Goal: Information Seeking & Learning: Learn about a topic

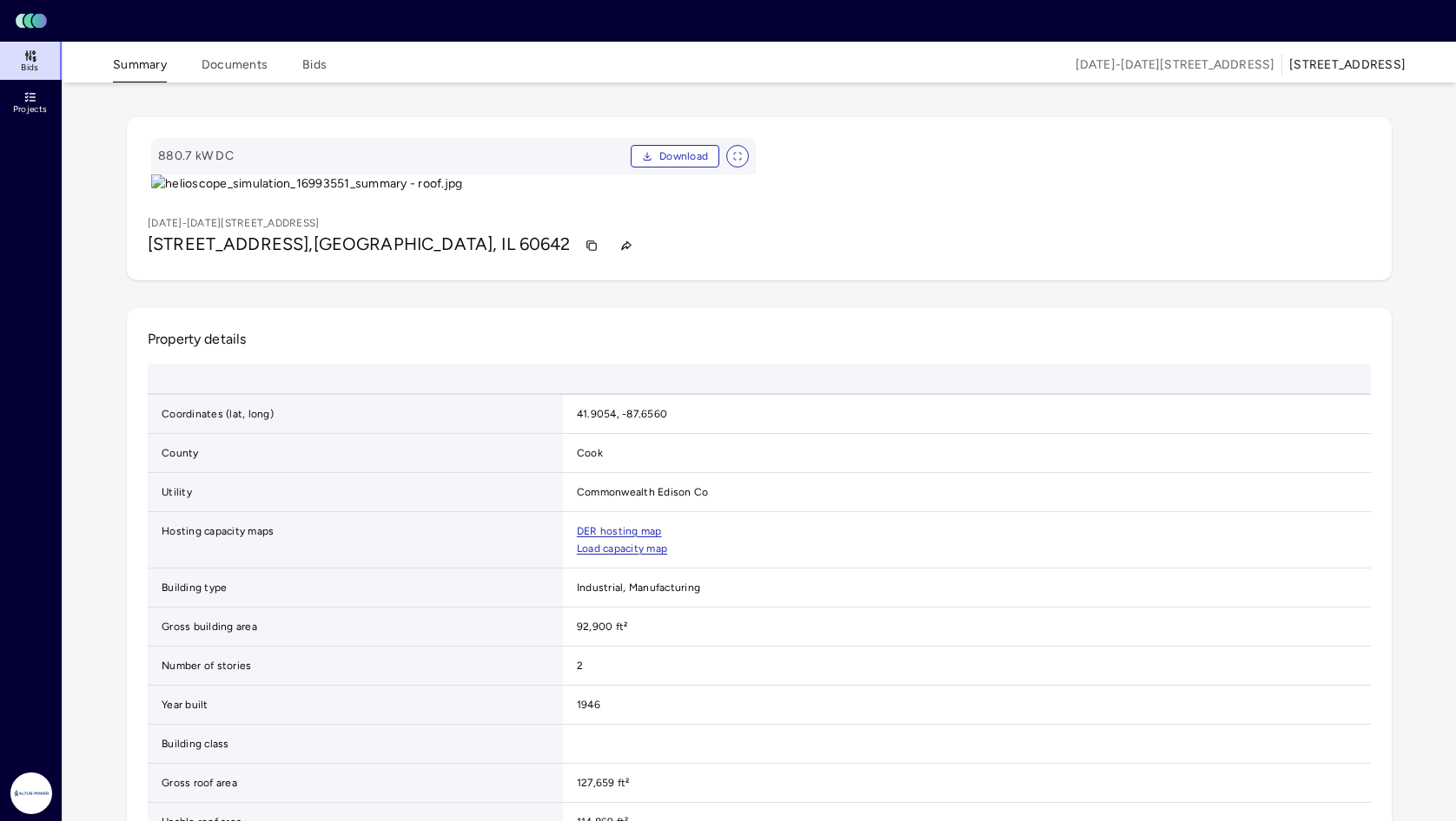
click at [40, 101] on link "Projects" at bounding box center [32, 102] width 64 height 38
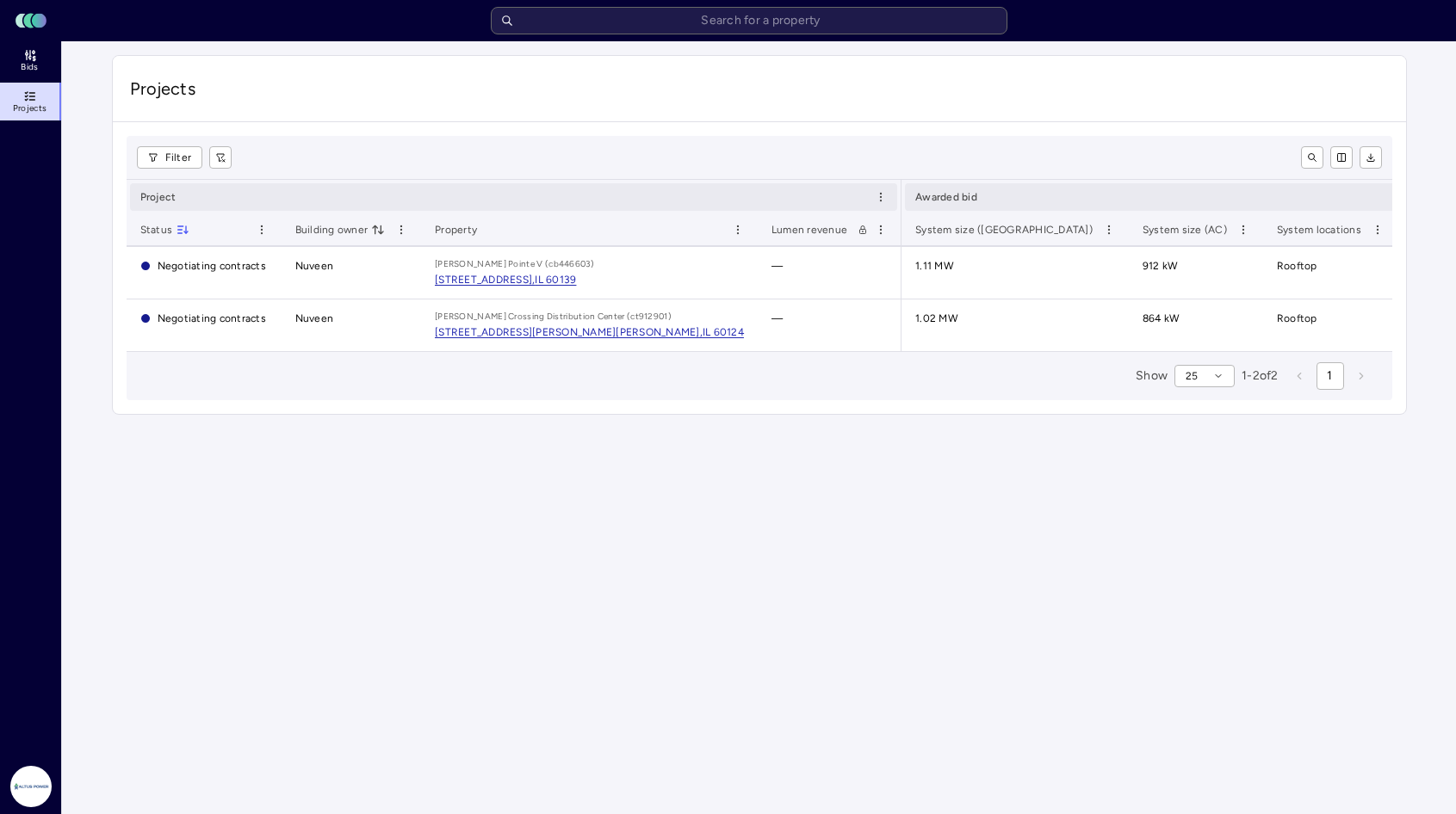
click at [24, 63] on span "Bids" at bounding box center [29, 67] width 17 height 10
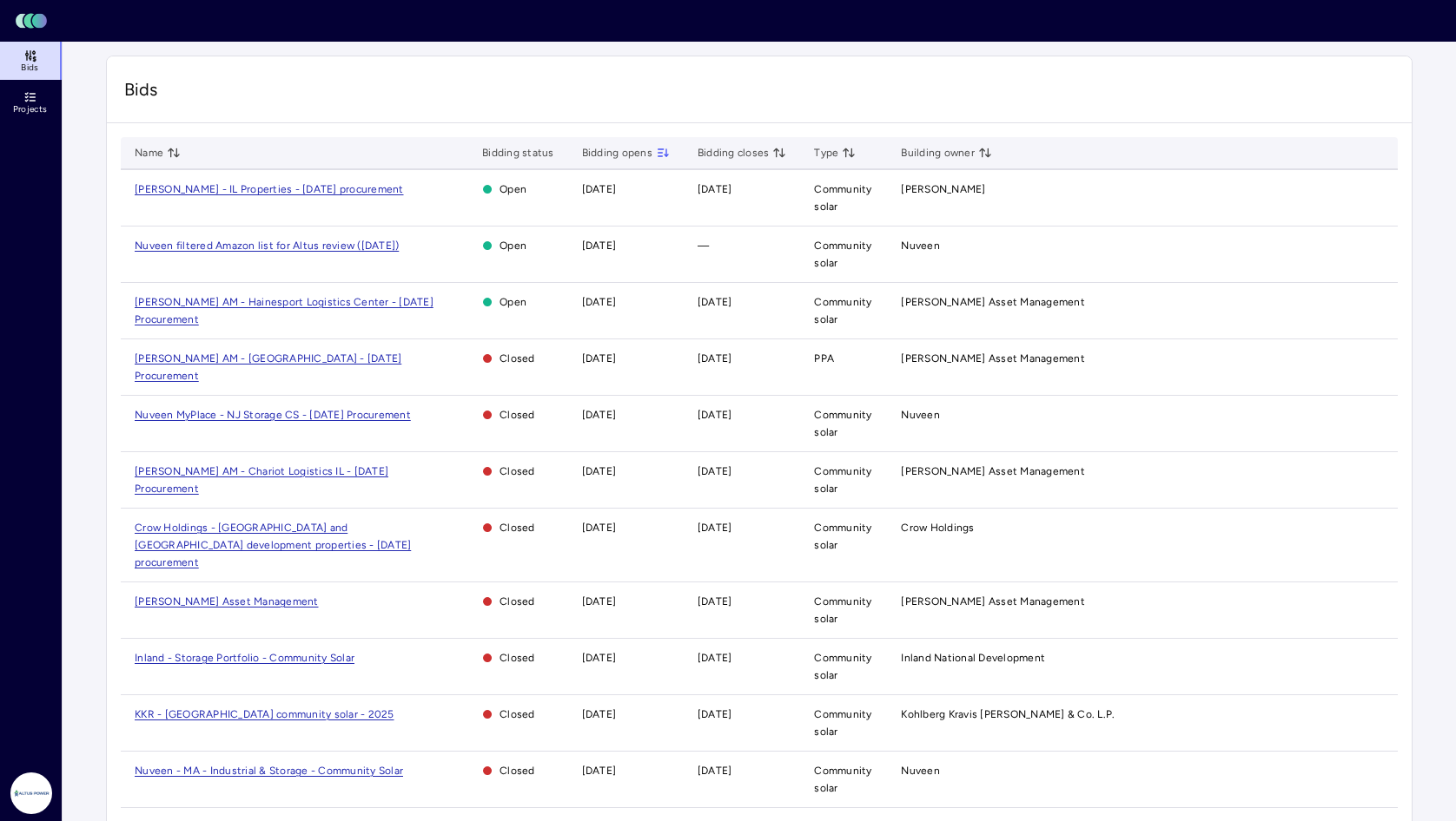
click at [251, 303] on span "[PERSON_NAME] AM - Hainesport Logistics Center - [DATE] Procurement" at bounding box center [283, 311] width 299 height 30
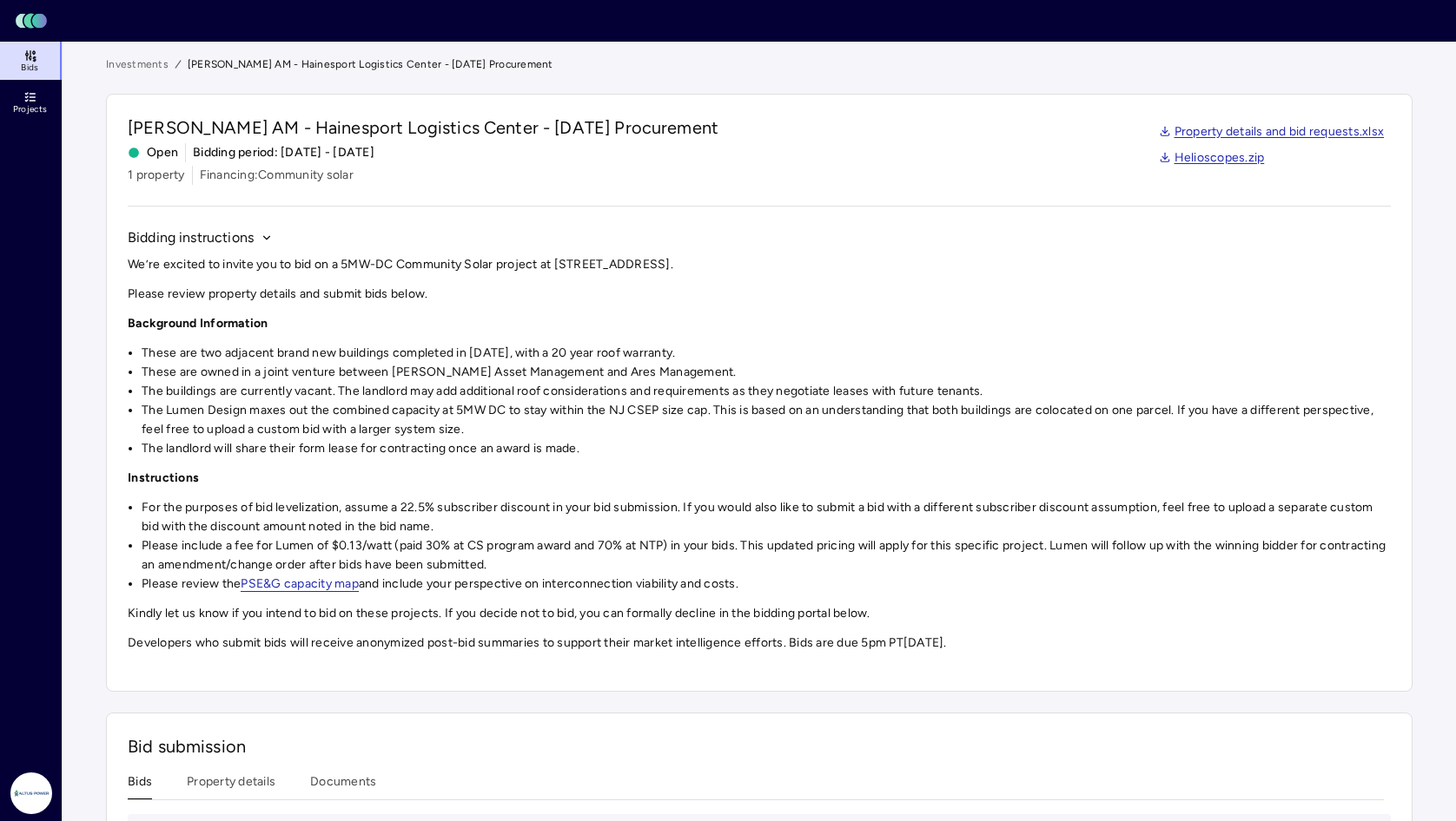
scroll to position [86, 0]
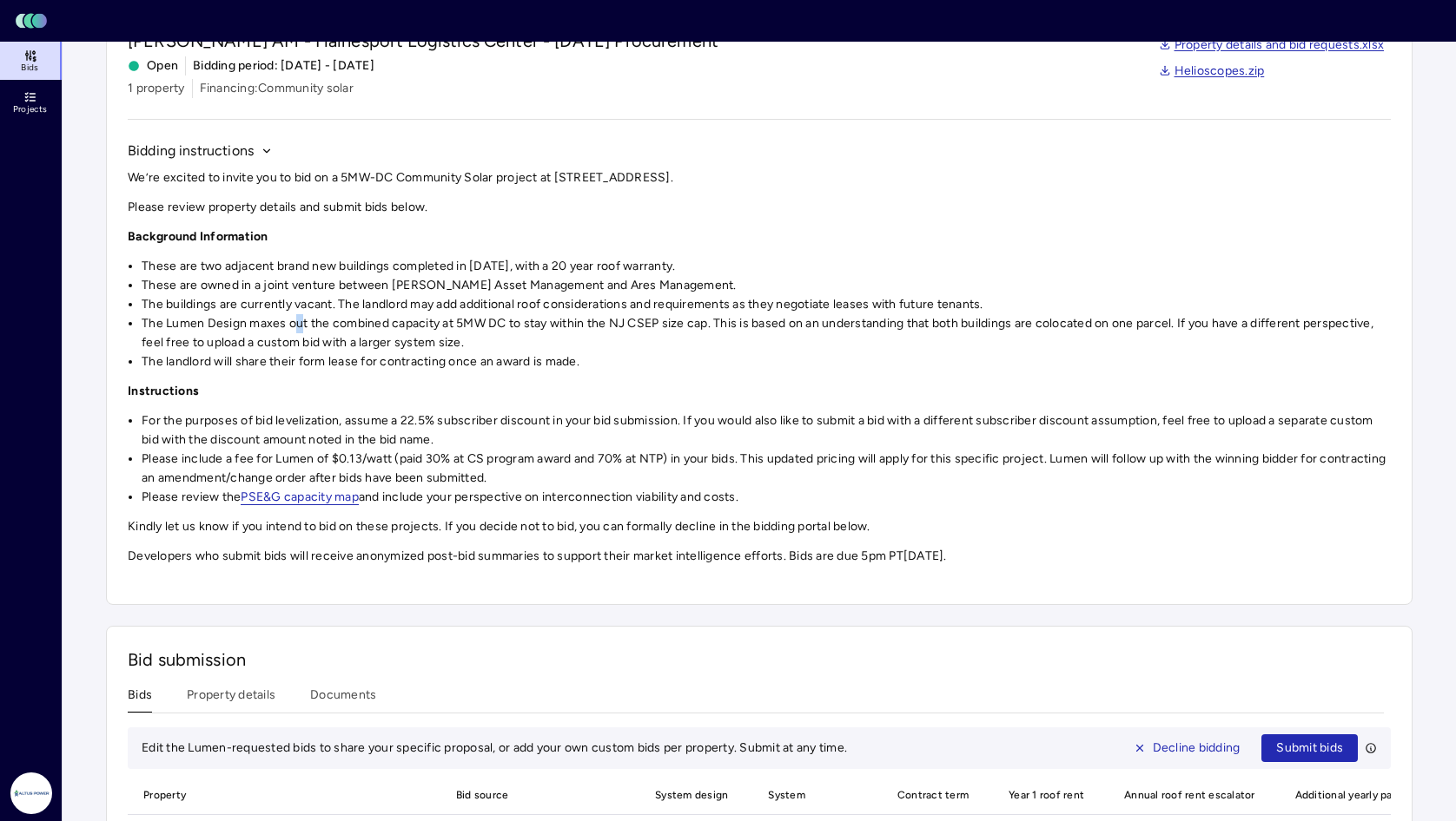
drag, startPoint x: 294, startPoint y: 326, endPoint x: 301, endPoint y: 333, distance: 9.9
click at [301, 333] on li "The Lumen Design maxes out the combined capacity at 5MW DC to stay within the N…" at bounding box center [766, 333] width 1249 height 38
drag, startPoint x: 301, startPoint y: 333, endPoint x: 372, endPoint y: 341, distance: 71.4
click at [372, 341] on li "The Lumen Design maxes out the combined capacity at 5MW DC to stay within the N…" at bounding box center [766, 333] width 1249 height 38
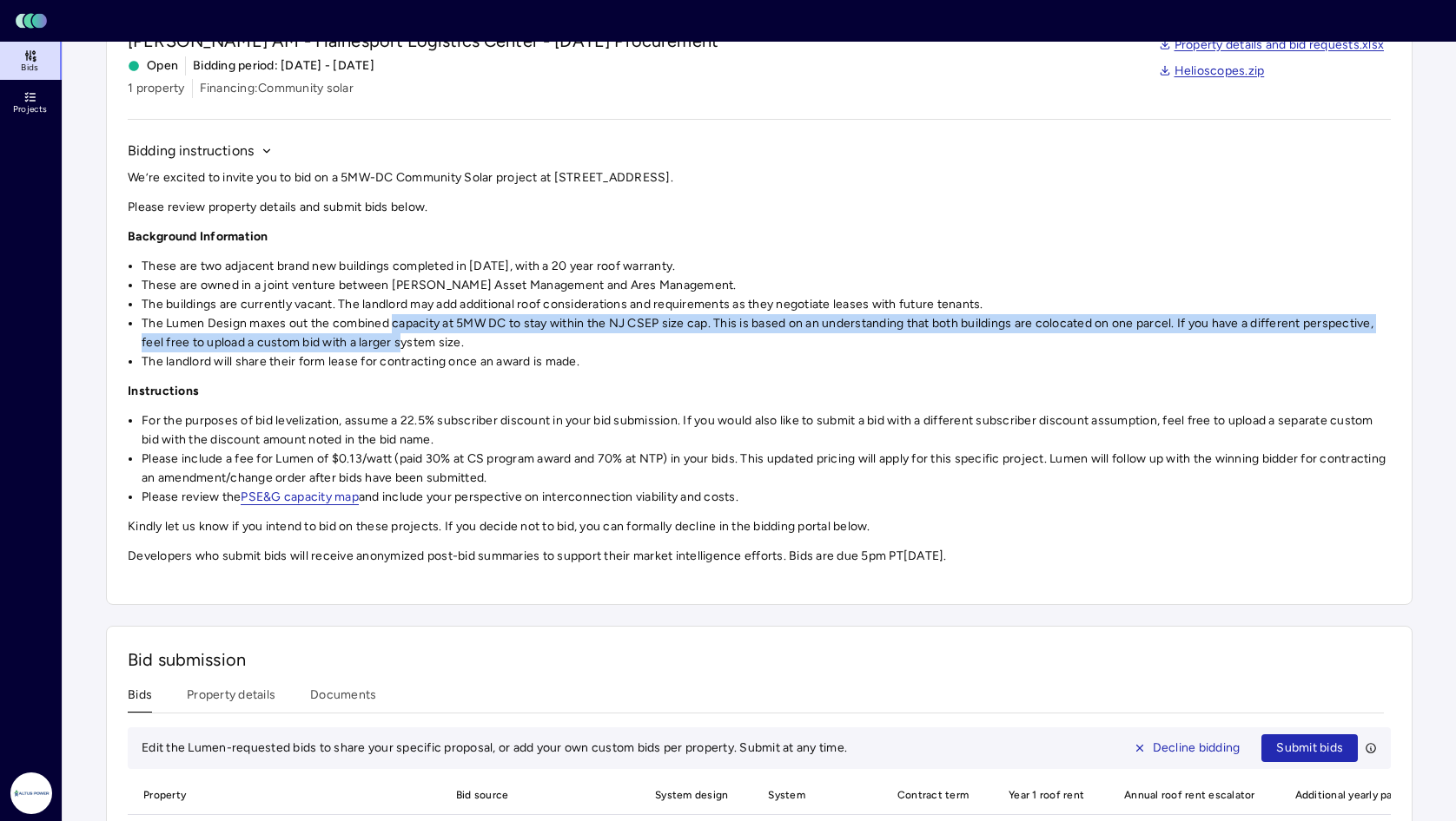
drag, startPoint x: 391, startPoint y: 326, endPoint x: 403, endPoint y: 336, distance: 15.6
click at [403, 336] on li "The Lumen Design maxes out the combined capacity at 5MW DC to stay within the N…" at bounding box center [766, 333] width 1249 height 38
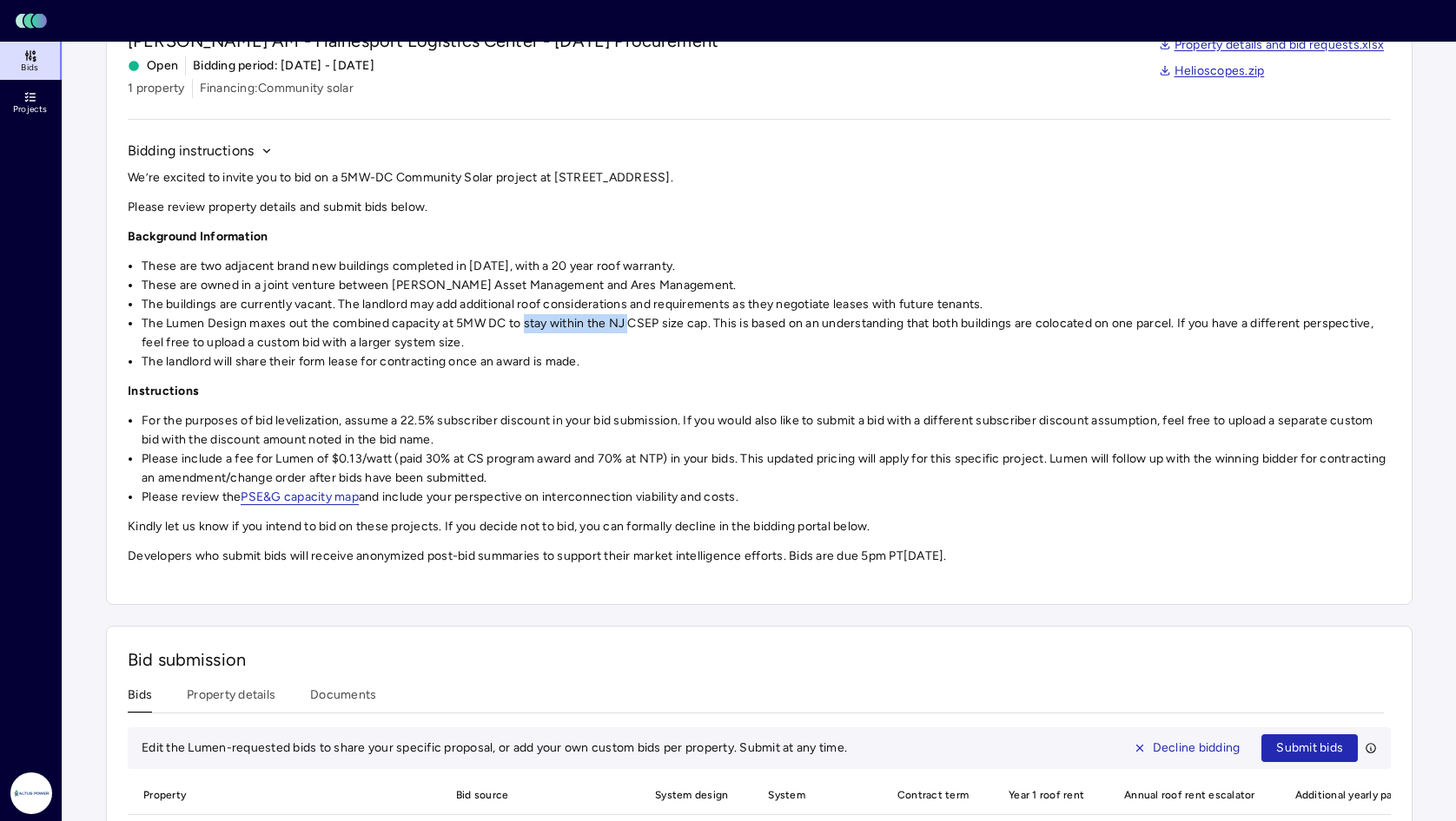
drag, startPoint x: 525, startPoint y: 320, endPoint x: 636, endPoint y: 320, distance: 111.0
click at [636, 320] on li "The Lumen Design maxes out the combined capacity at 5MW DC to stay within the N…" at bounding box center [766, 333] width 1249 height 38
drag, startPoint x: 636, startPoint y: 320, endPoint x: 735, endPoint y: 319, distance: 99.0
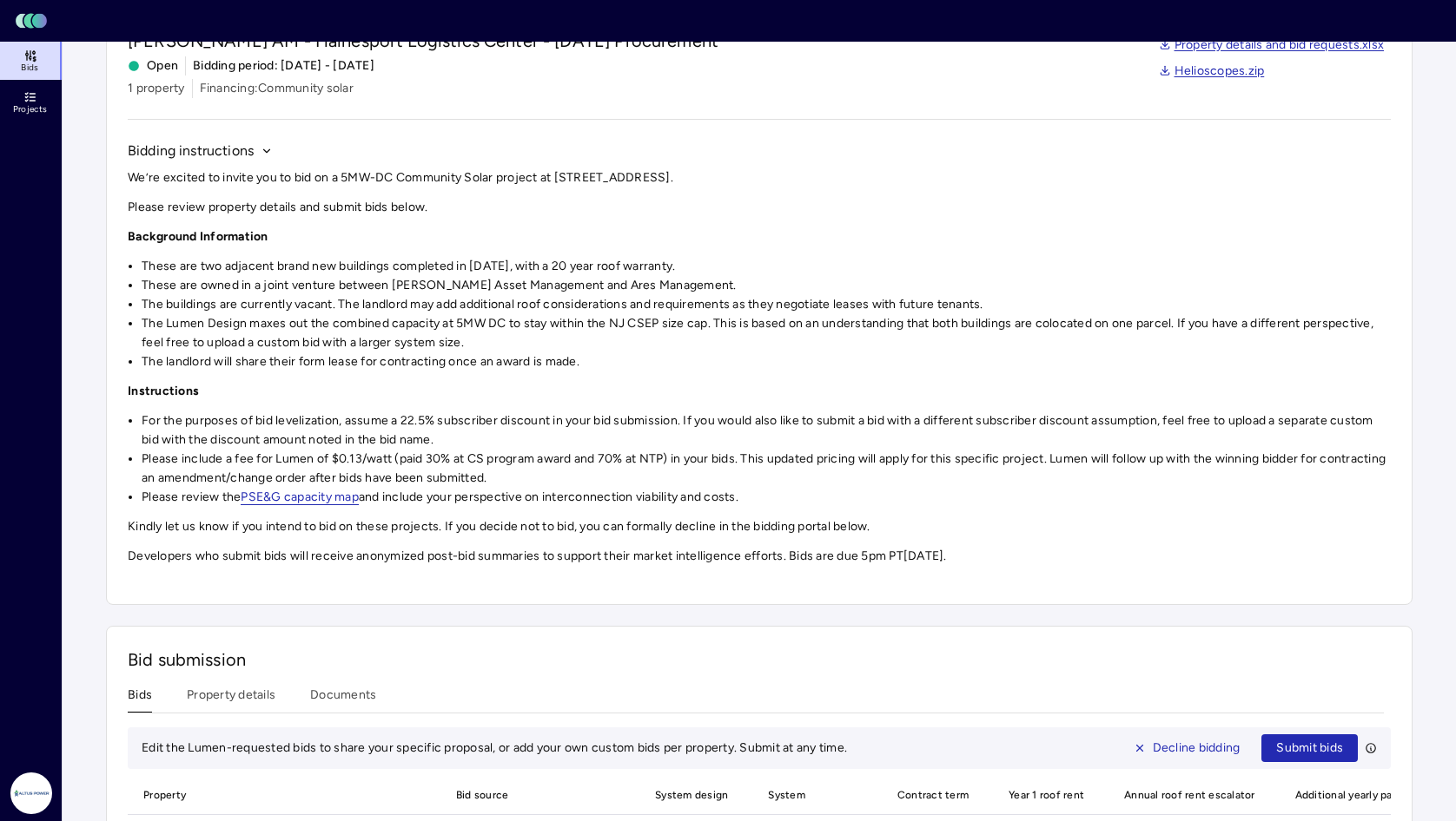
click at [717, 319] on li "The Lumen Design maxes out the combined capacity at 5MW DC to stay within the N…" at bounding box center [766, 333] width 1249 height 38
drag, startPoint x: 820, startPoint y: 322, endPoint x: 1221, endPoint y: 319, distance: 401.0
click at [821, 319] on li "The Lumen Design maxes out the combined capacity at 5MW DC to stay within the N…" at bounding box center [766, 333] width 1249 height 38
drag, startPoint x: 1221, startPoint y: 319, endPoint x: 1244, endPoint y: 320, distance: 23.0
click at [821, 319] on li "The Lumen Design maxes out the combined capacity at 5MW DC to stay within the N…" at bounding box center [766, 333] width 1249 height 38
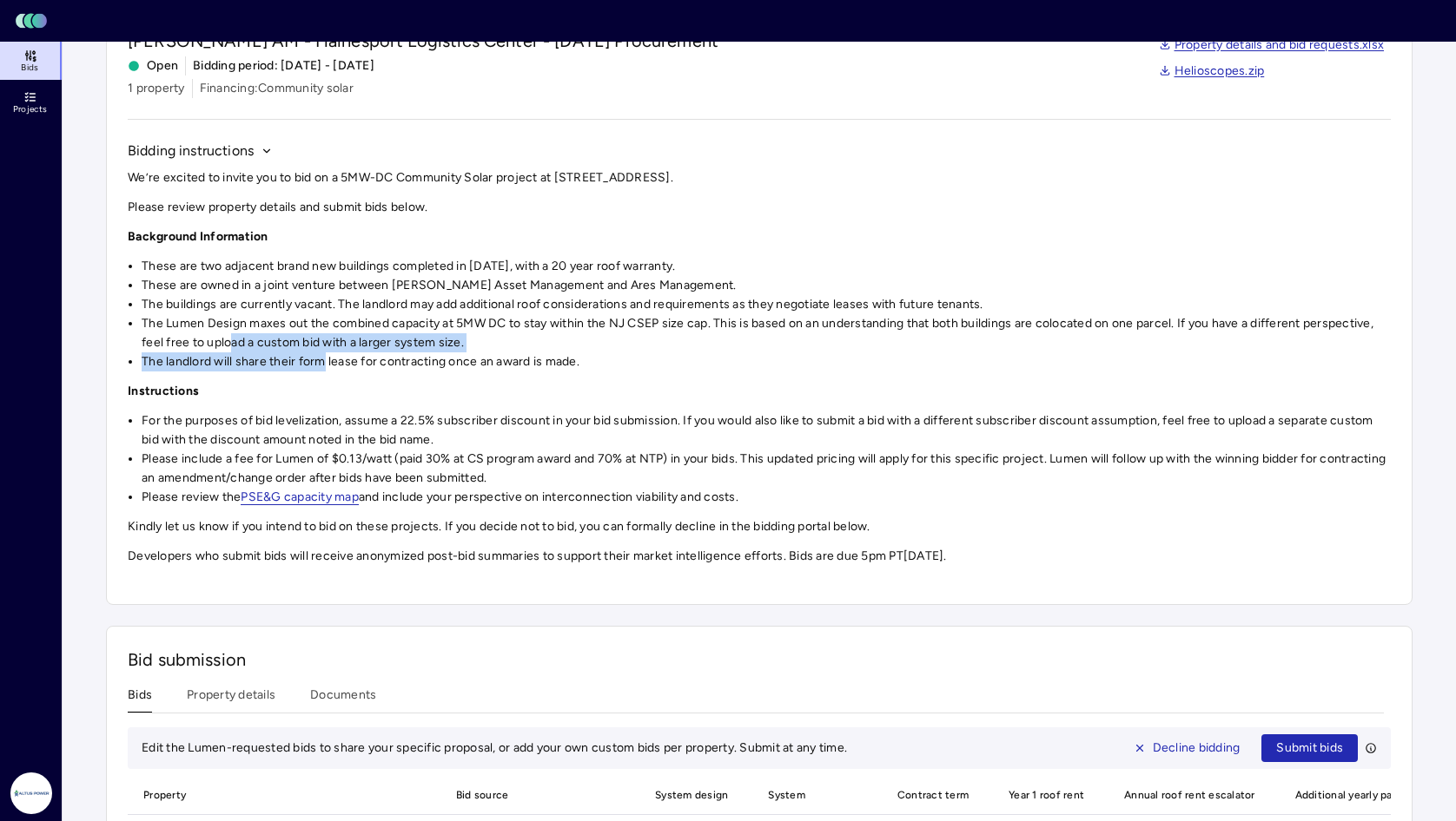
drag, startPoint x: 231, startPoint y: 338, endPoint x: 326, endPoint y: 361, distance: 97.7
click at [326, 361] on ul "These are two adjacent brand new buildings completed in [DATE], with a 20 year …" at bounding box center [759, 314] width 1263 height 114
click at [326, 361] on li "The landlord will share their form lease for contracting once an award is made." at bounding box center [766, 362] width 1249 height 19
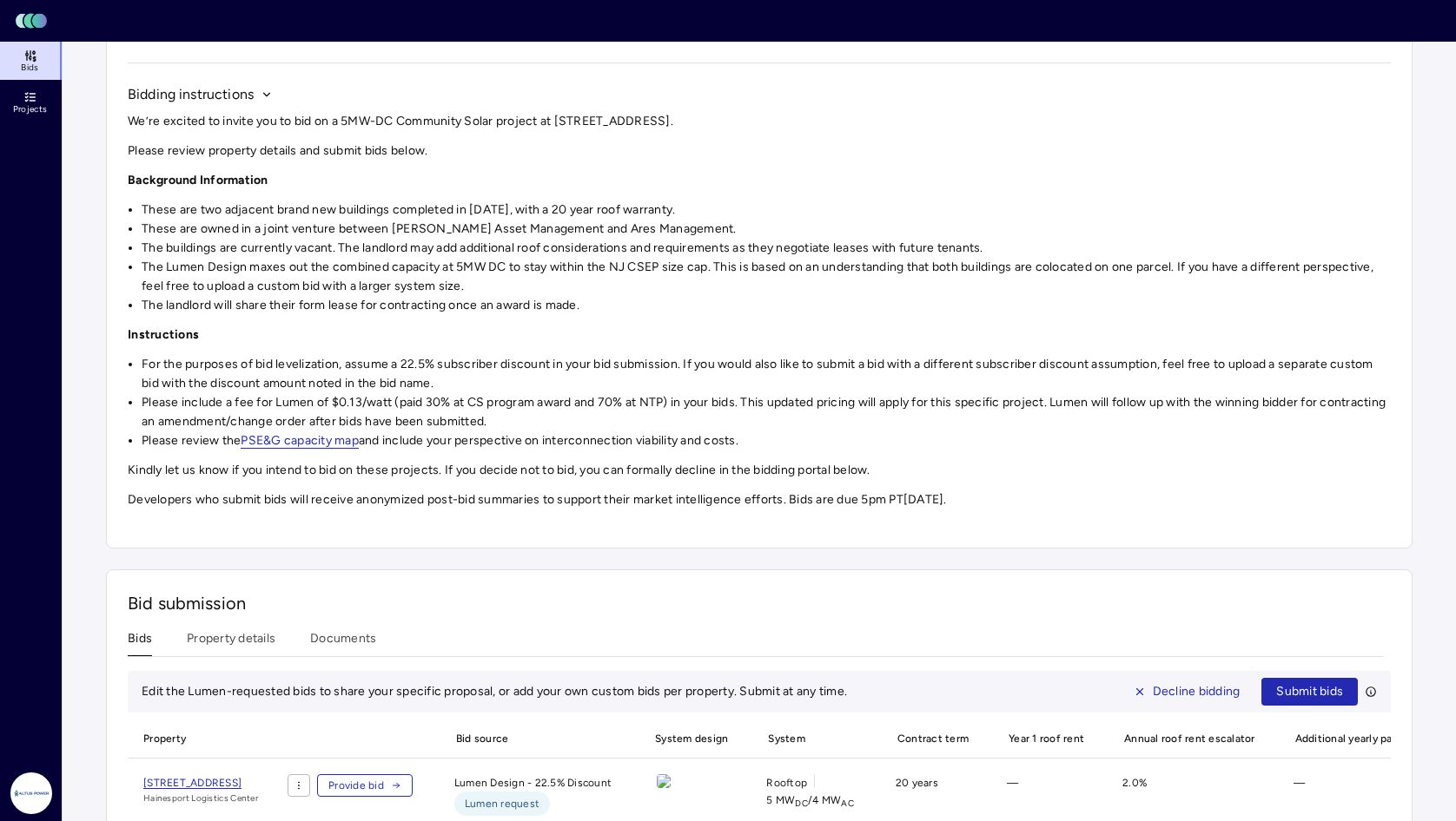
scroll to position [174, 0]
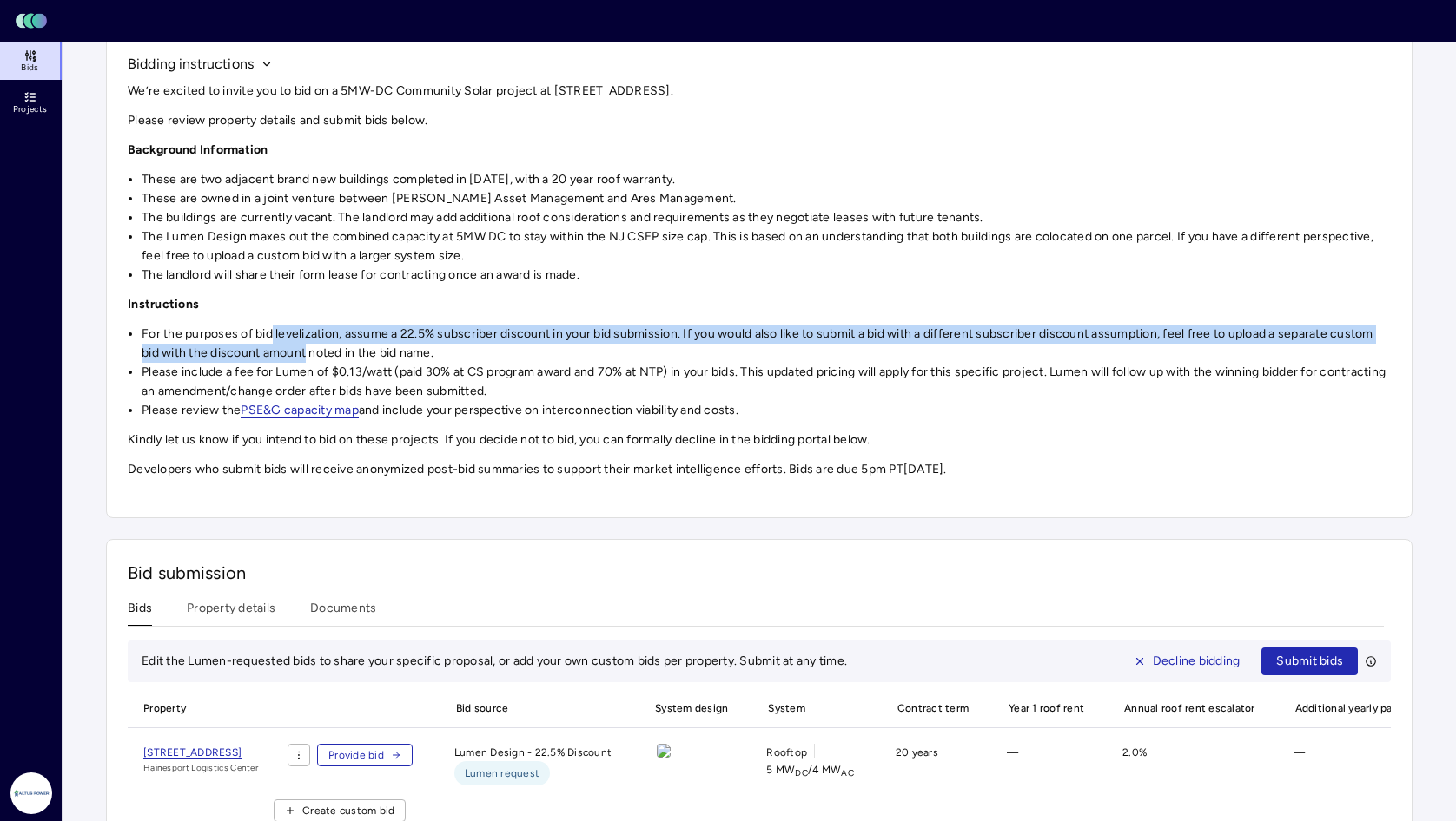
drag, startPoint x: 272, startPoint y: 336, endPoint x: 309, endPoint y: 346, distance: 38.3
click at [309, 346] on li "For the purposes of bid levelization, assume a 22.5% subscriber discount in you…" at bounding box center [766, 344] width 1249 height 38
drag, startPoint x: 377, startPoint y: 335, endPoint x: 383, endPoint y: 346, distance: 12.5
click at [383, 346] on li "For the purposes of bid levelization, assume a 22.5% subscriber discount in you…" at bounding box center [766, 344] width 1249 height 38
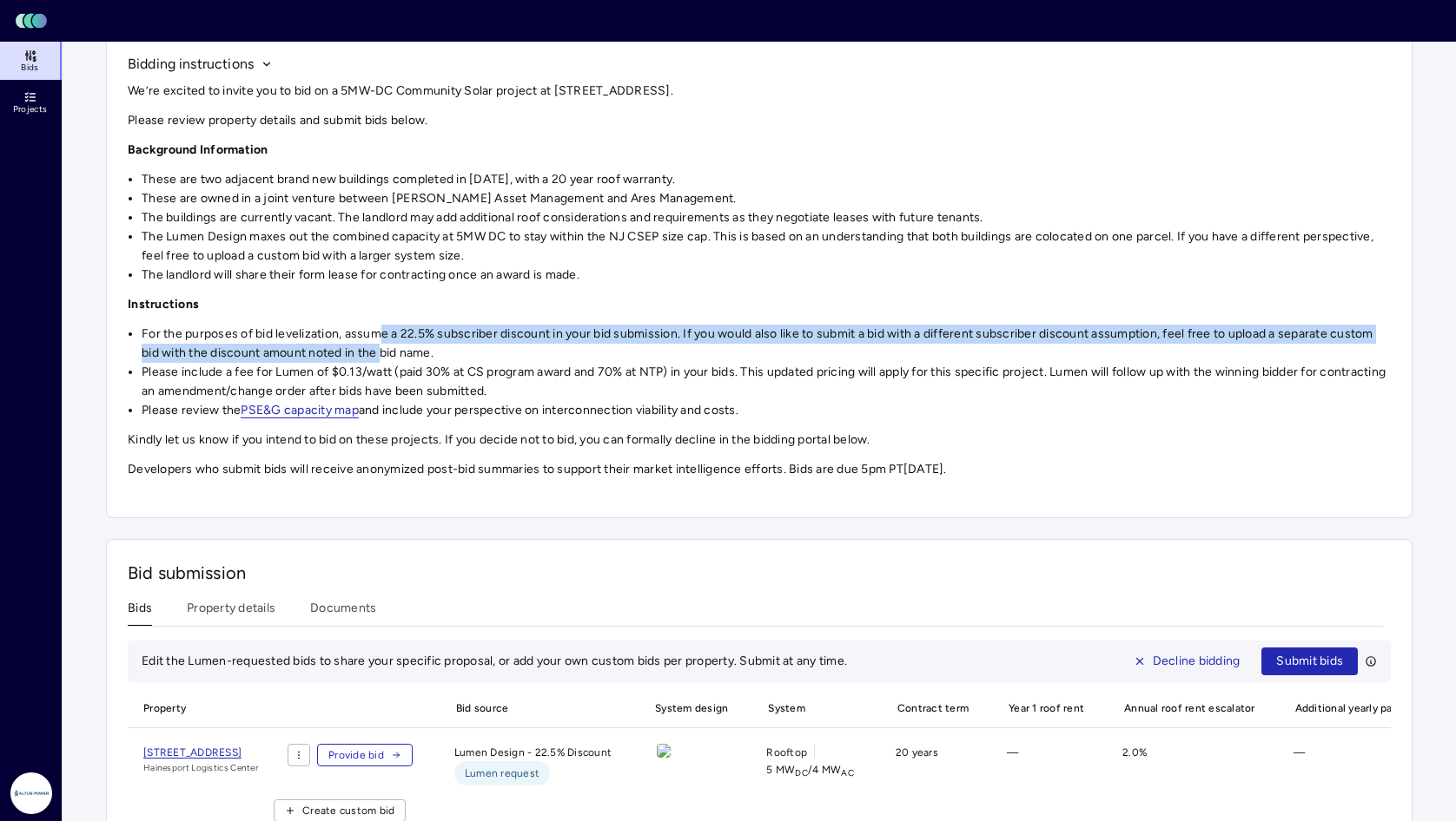
click at [383, 346] on li "For the purposes of bid levelization, assume a 22.5% subscriber discount in you…" at bounding box center [766, 344] width 1249 height 38
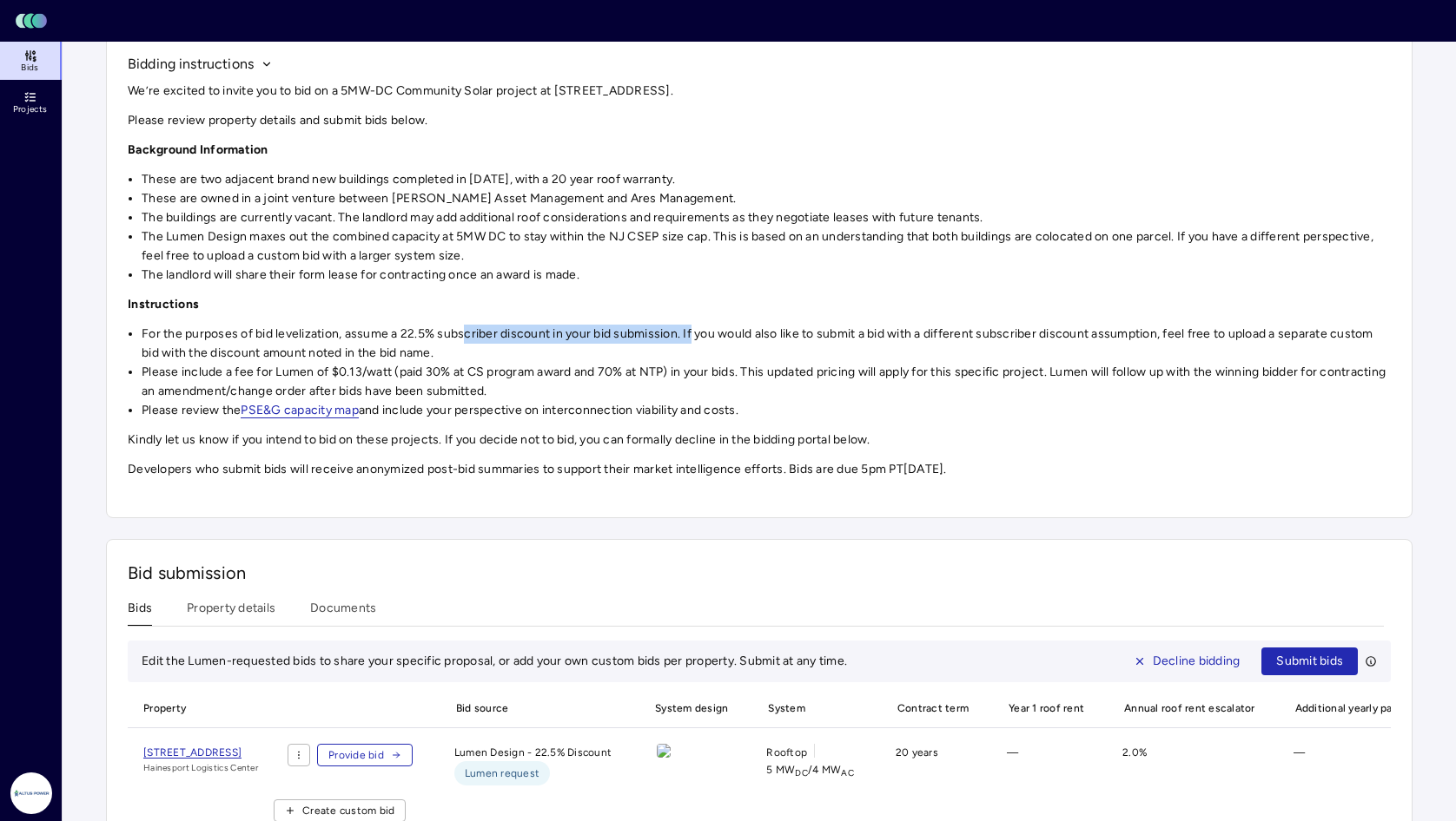
drag, startPoint x: 464, startPoint y: 335, endPoint x: 692, endPoint y: 333, distance: 228.0
click at [692, 333] on li "For the purposes of bid levelization, assume a 22.5% subscriber discount in you…" at bounding box center [766, 344] width 1249 height 38
drag, startPoint x: 1046, startPoint y: 338, endPoint x: 1141, endPoint y: 335, distance: 95.0
click at [821, 335] on li "For the purposes of bid levelization, assume a 22.5% subscriber discount in you…" at bounding box center [766, 344] width 1249 height 38
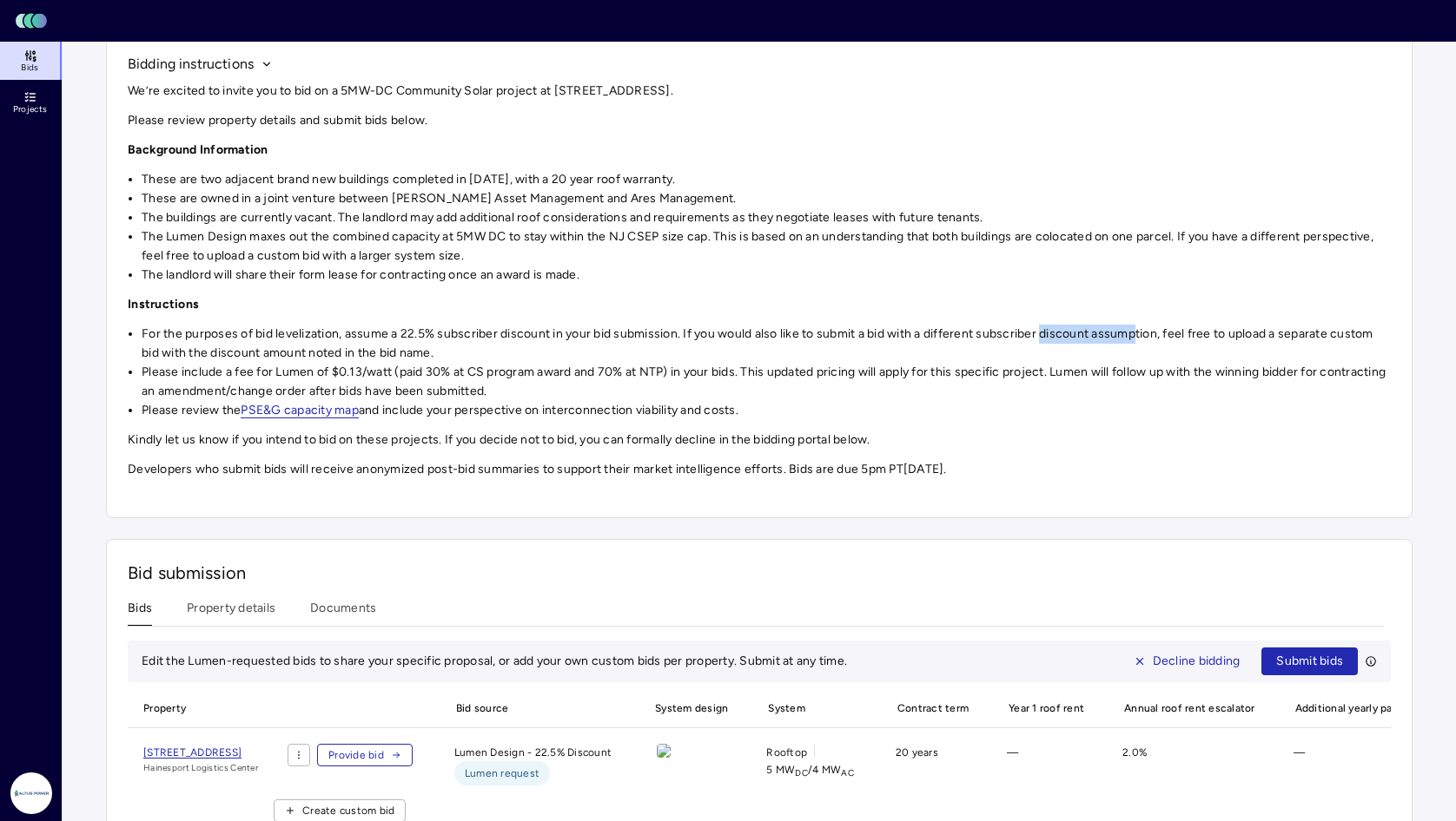
click at [821, 335] on li "For the purposes of bid levelization, assume a 22.5% subscriber discount in you…" at bounding box center [766, 344] width 1249 height 38
drag, startPoint x: 186, startPoint y: 351, endPoint x: 410, endPoint y: 353, distance: 224.0
click at [410, 353] on li "For the purposes of bid levelization, assume a 22.5% subscriber discount in you…" at bounding box center [766, 344] width 1249 height 38
drag, startPoint x: 410, startPoint y: 353, endPoint x: 395, endPoint y: 356, distance: 15.3
click at [410, 353] on li "For the purposes of bid levelization, assume a 22.5% subscriber discount in you…" at bounding box center [766, 344] width 1249 height 38
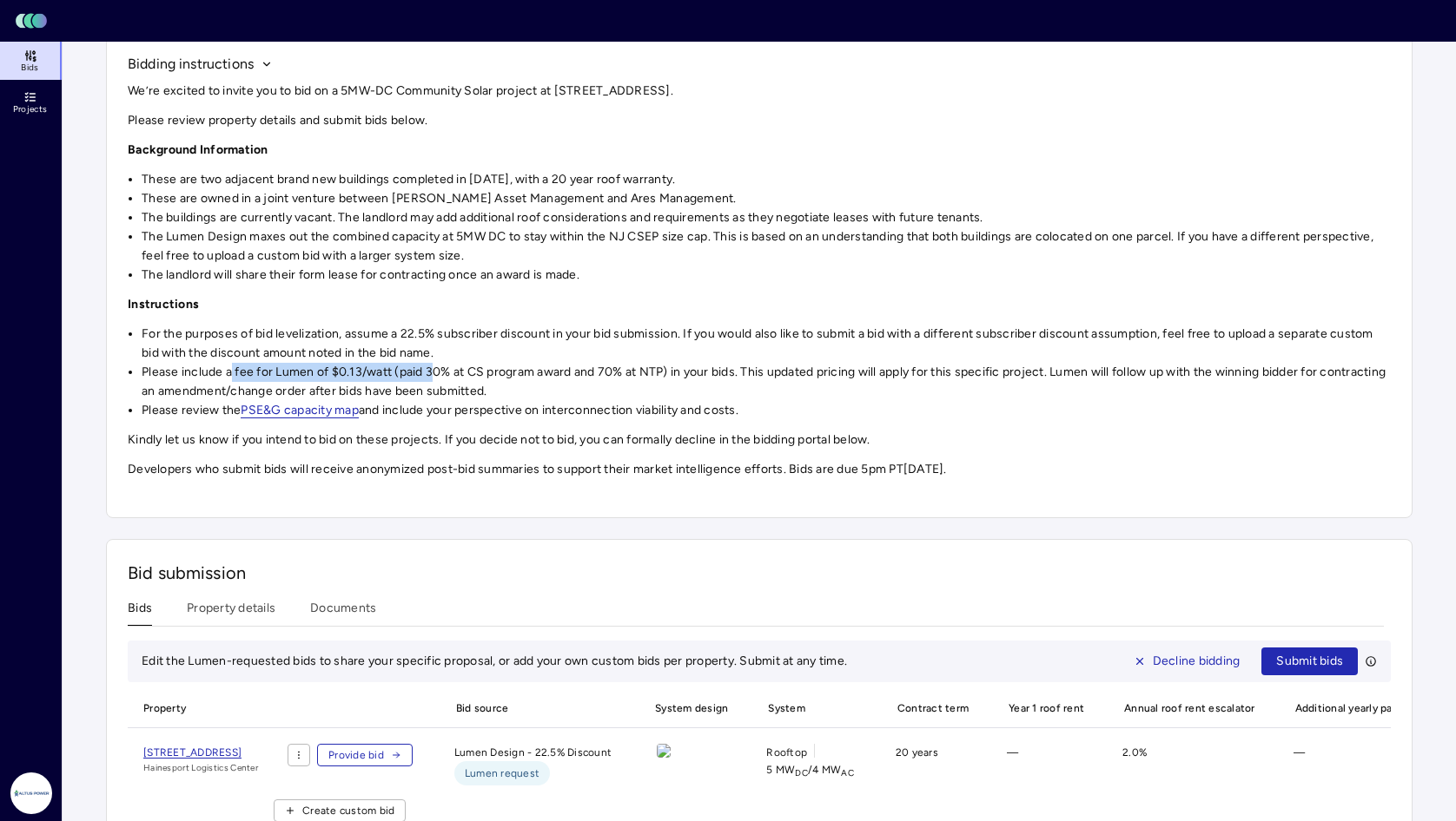
drag, startPoint x: 230, startPoint y: 371, endPoint x: 435, endPoint y: 369, distance: 205.0
click at [435, 369] on li "Please include a fee for Lumen of $0.13/watt (paid 30% at CS program award and …" at bounding box center [766, 382] width 1249 height 38
drag, startPoint x: 435, startPoint y: 369, endPoint x: 524, endPoint y: 372, distance: 89.1
click at [519, 372] on li "Please include a fee for Lumen of $0.13/watt (paid 30% at CS program award and …" at bounding box center [766, 382] width 1249 height 38
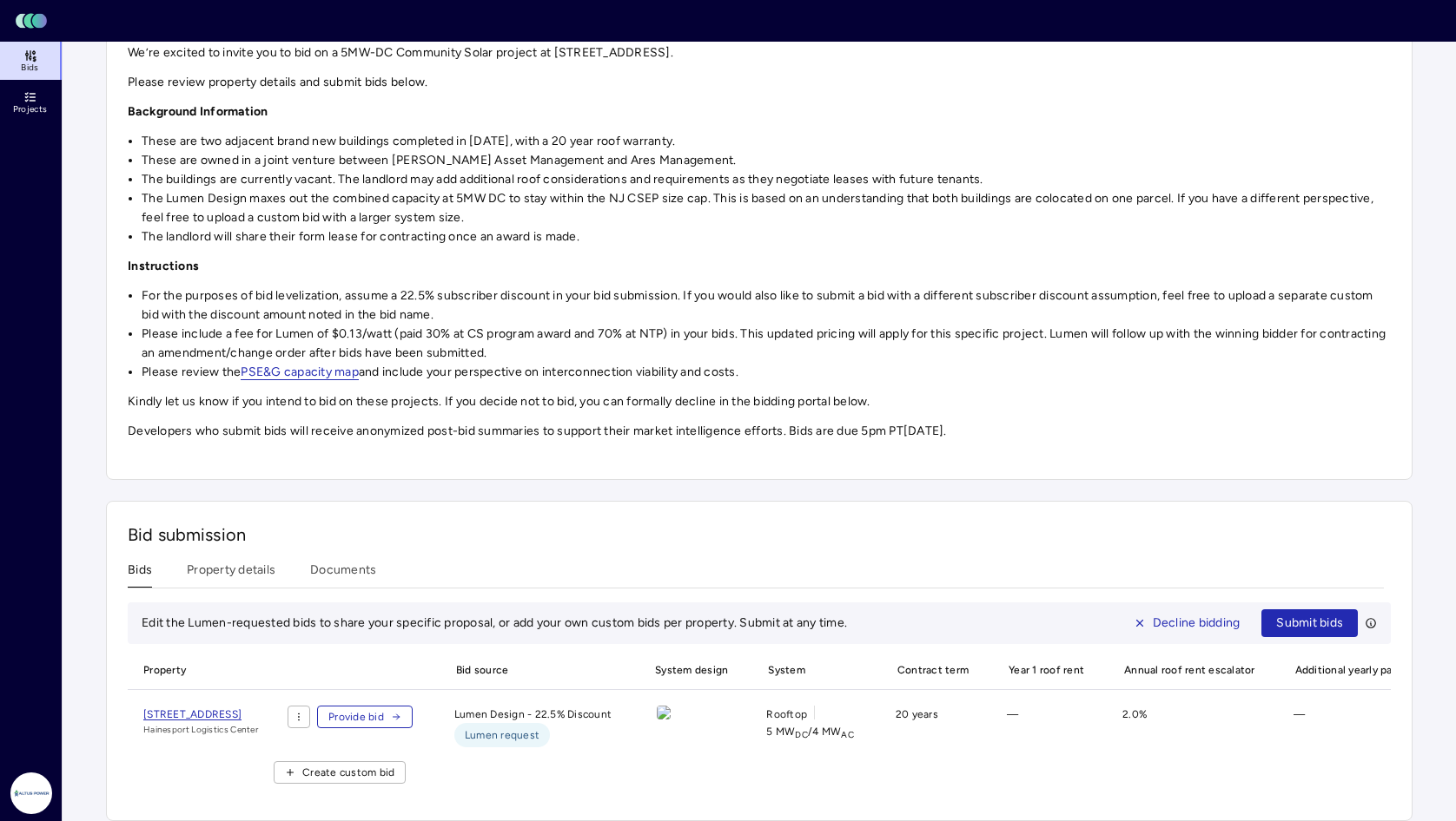
scroll to position [245, 0]
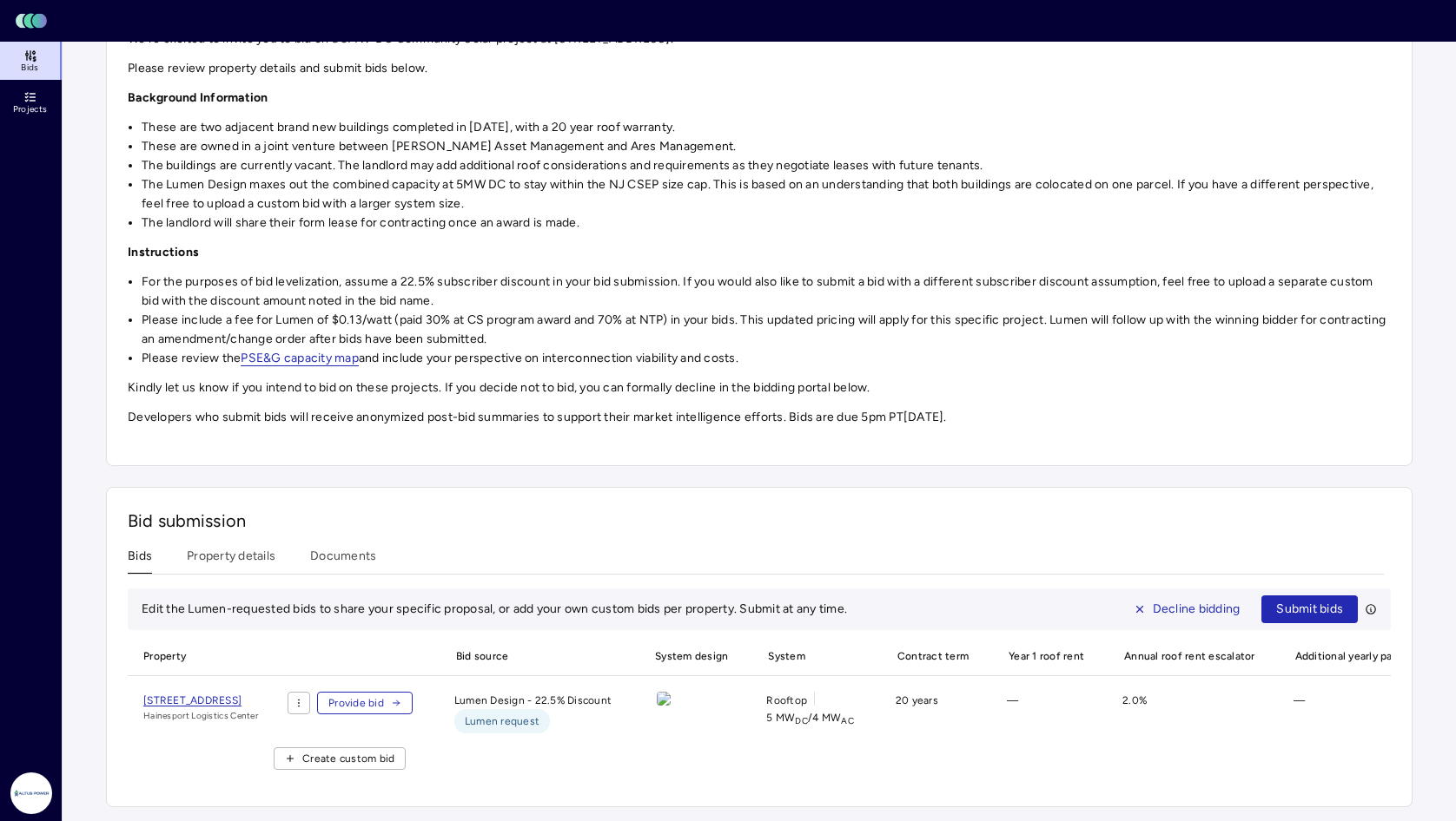
click at [335, 536] on div "Investments [PERSON_NAME] AM - Hainesport Logistics Center - [DATE] Procurement…" at bounding box center [760, 319] width 1307 height 978
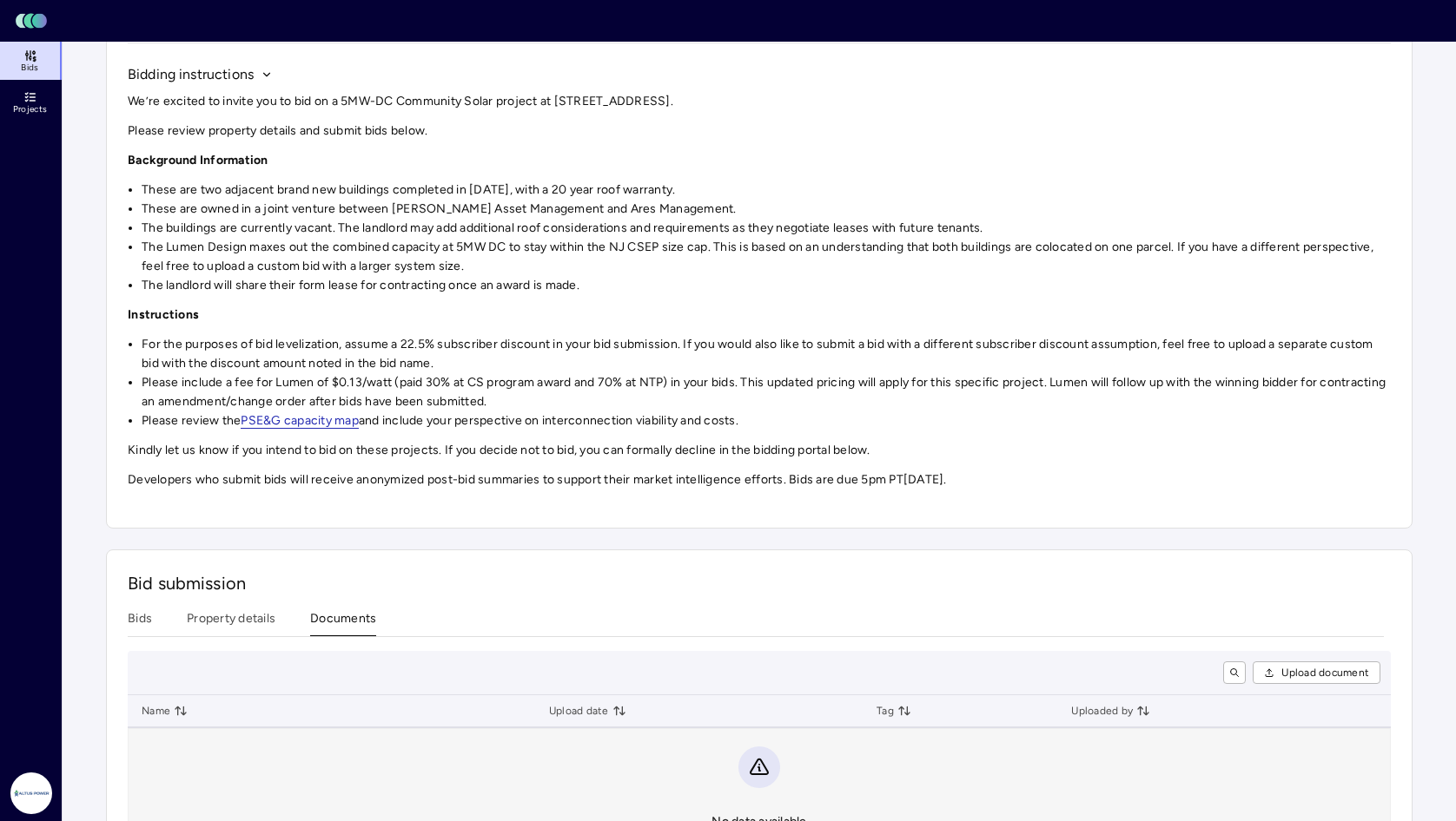
scroll to position [228, 0]
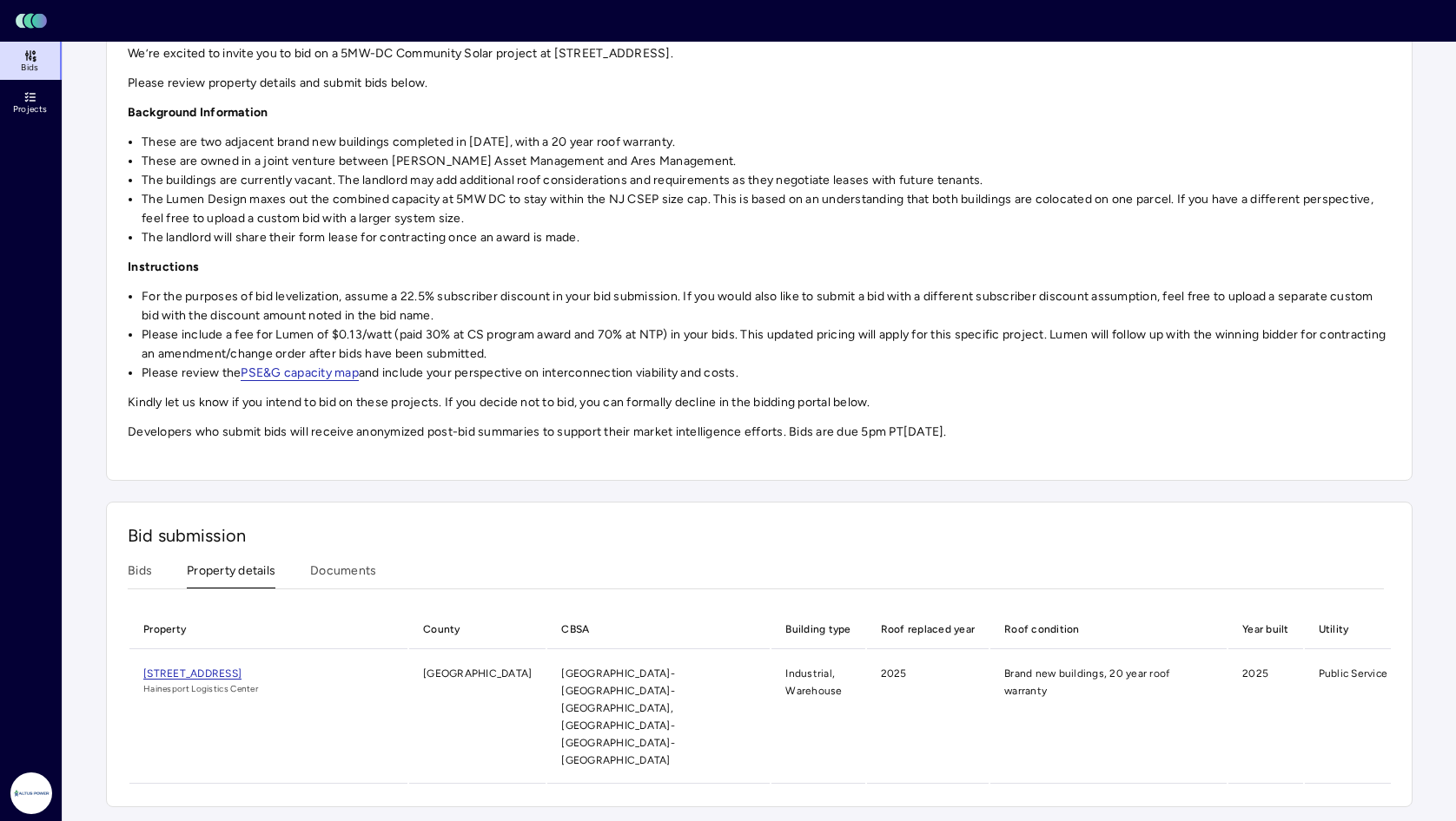
click at [253, 560] on div "Bid submission Bids Property details Documents Property County CBSA Building ty…" at bounding box center [760, 655] width 1307 height 306
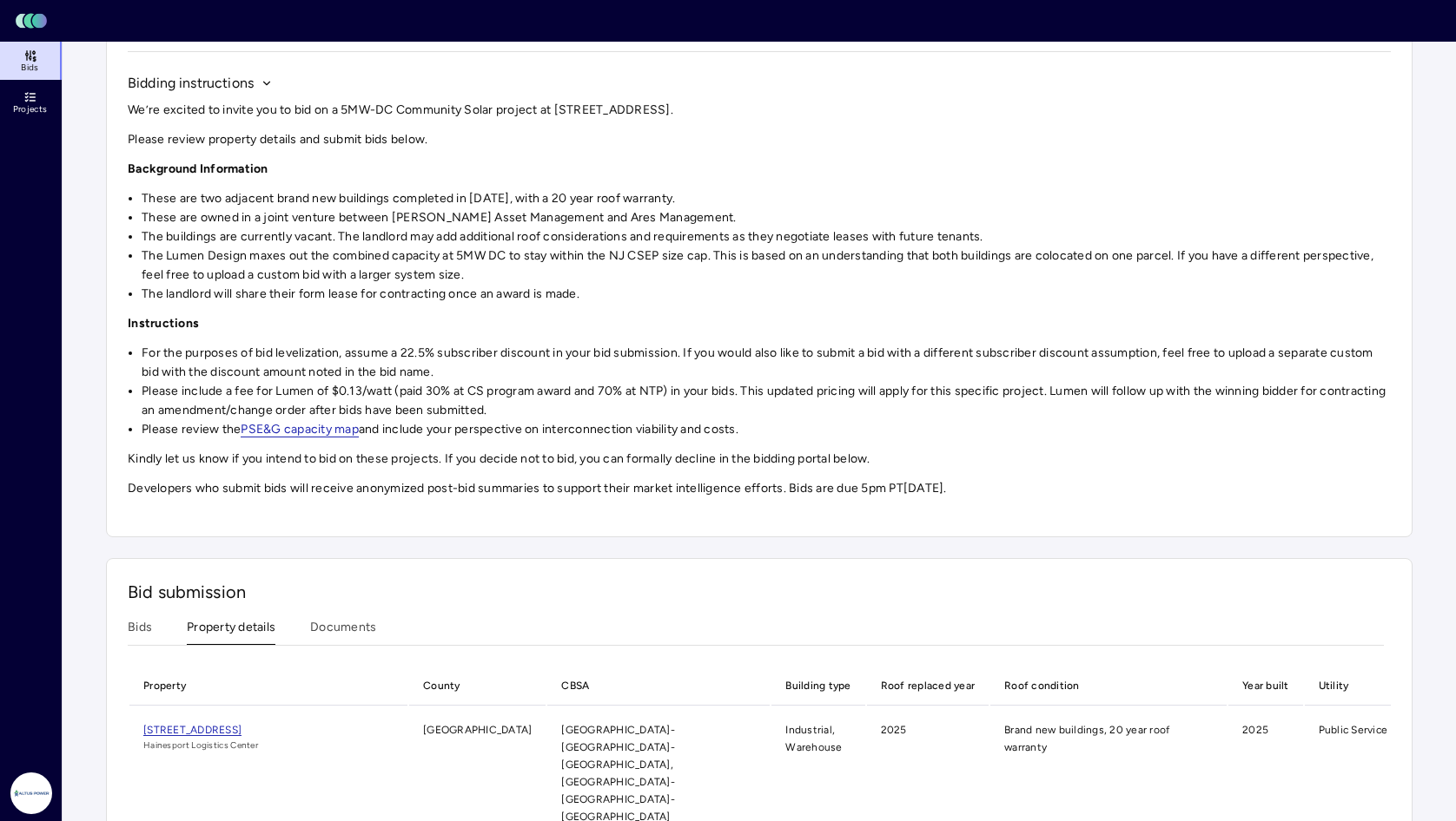
click at [242, 725] on span "[STREET_ADDRESS]" at bounding box center [192, 731] width 98 height 12
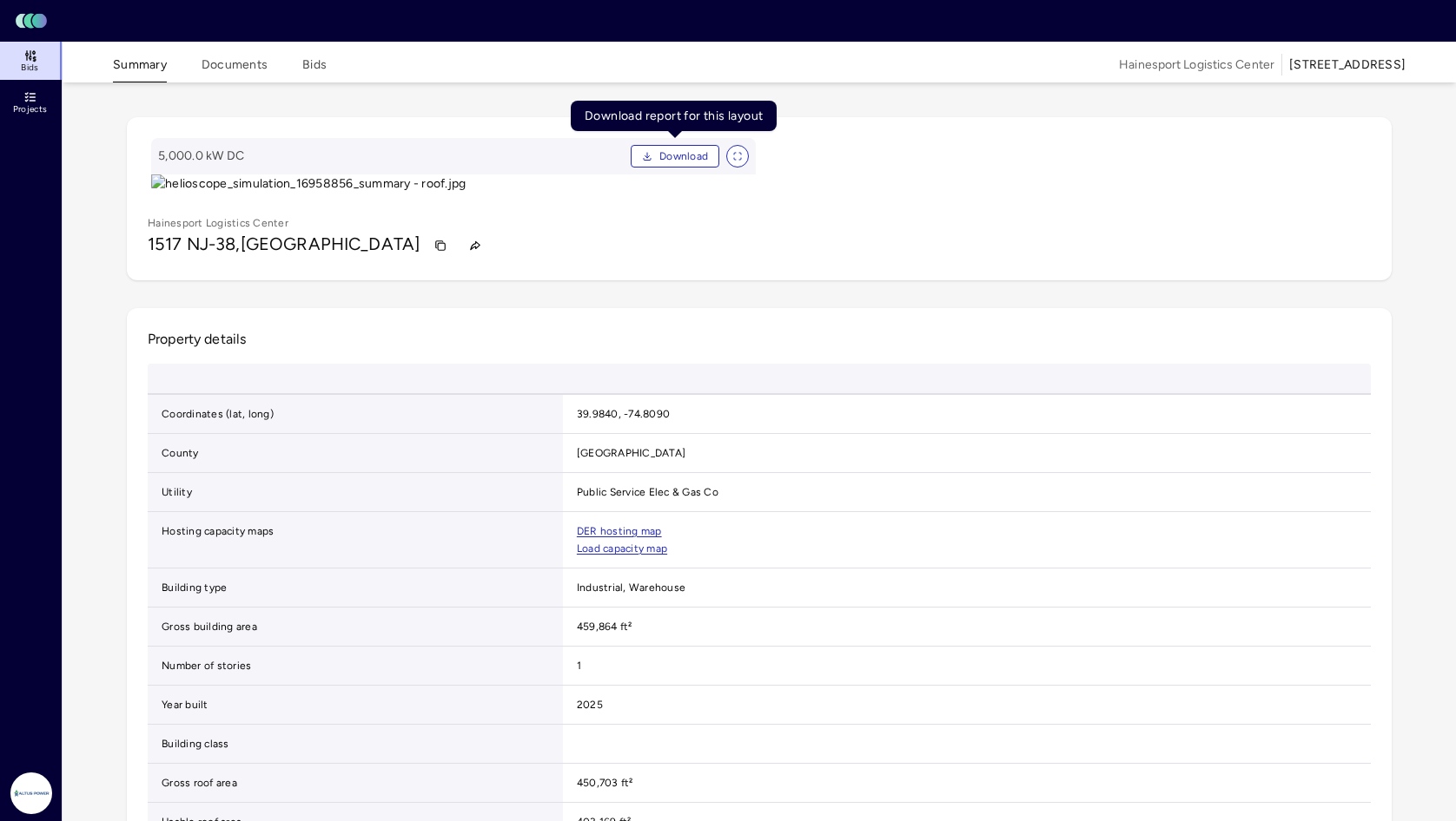
click at [648, 161] on icon "Download PDF" at bounding box center [646, 160] width 7 height 2
drag, startPoint x: 890, startPoint y: 361, endPoint x: 1008, endPoint y: 431, distance: 137.2
click at [821, 194] on gmp-map-3d at bounding box center [1065, 166] width 605 height 56
click at [319, 65] on button "Bids" at bounding box center [314, 69] width 24 height 27
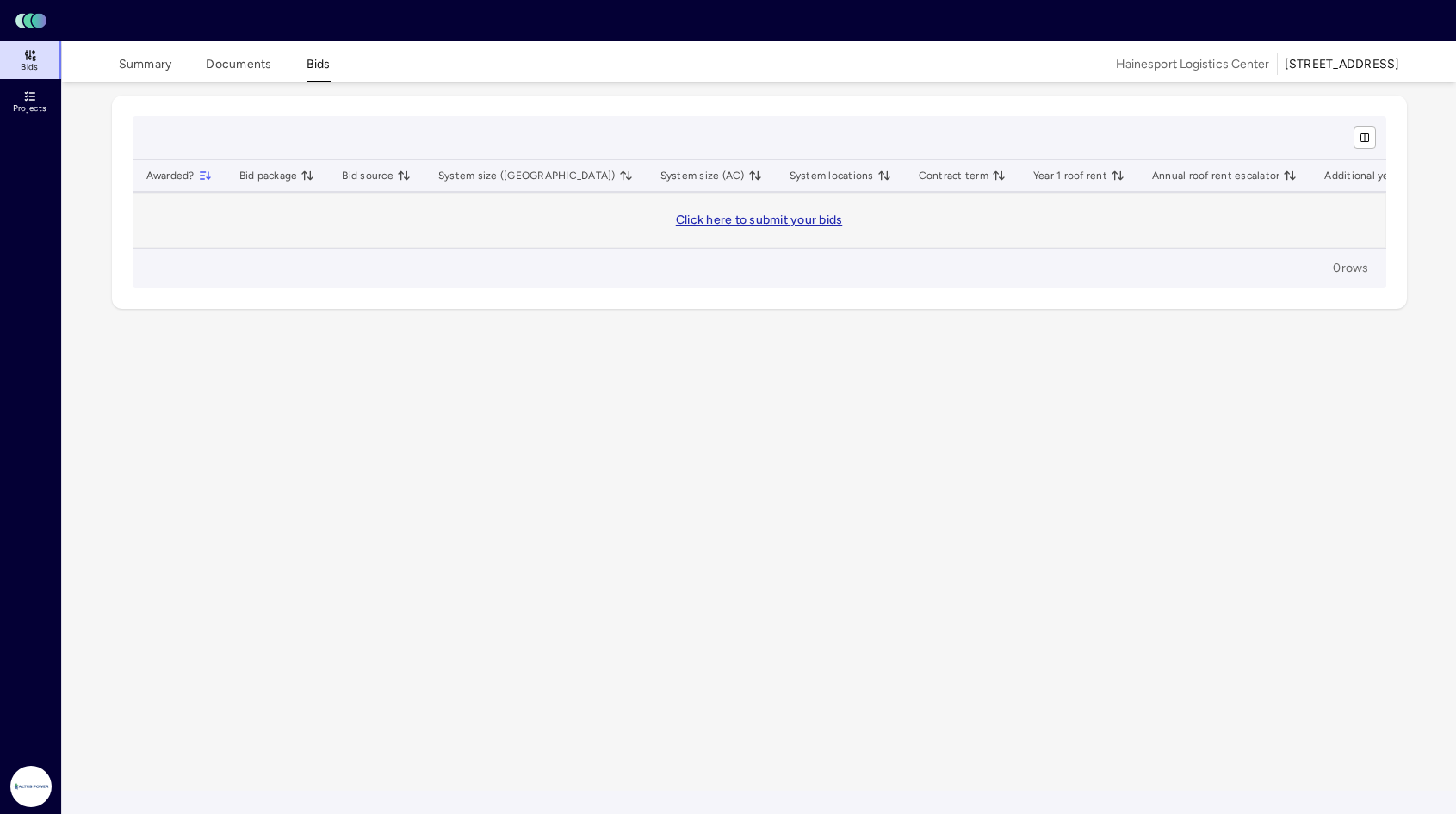
click at [157, 58] on button "Summary" at bounding box center [146, 68] width 53 height 27
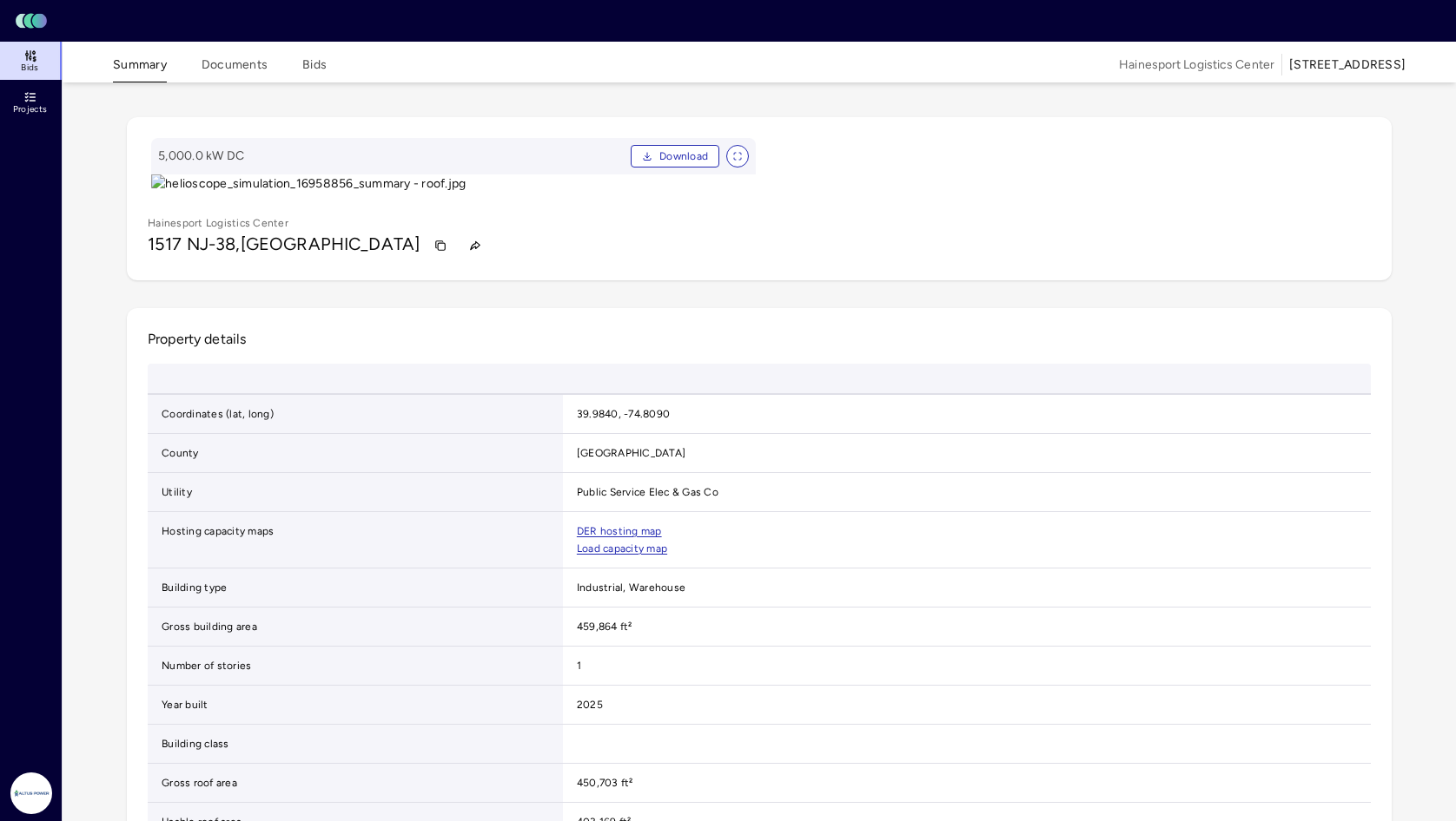
click at [821, 68] on span "Hainesport Logistics Center" at bounding box center [1196, 65] width 155 height 19
click at [821, 65] on span "Hainesport Logistics Center" at bounding box center [1196, 65] width 155 height 19
click at [821, 67] on span "Hainesport Logistics Center" at bounding box center [1196, 65] width 155 height 19
click at [35, 61] on icon at bounding box center [34, 59] width 3 height 3
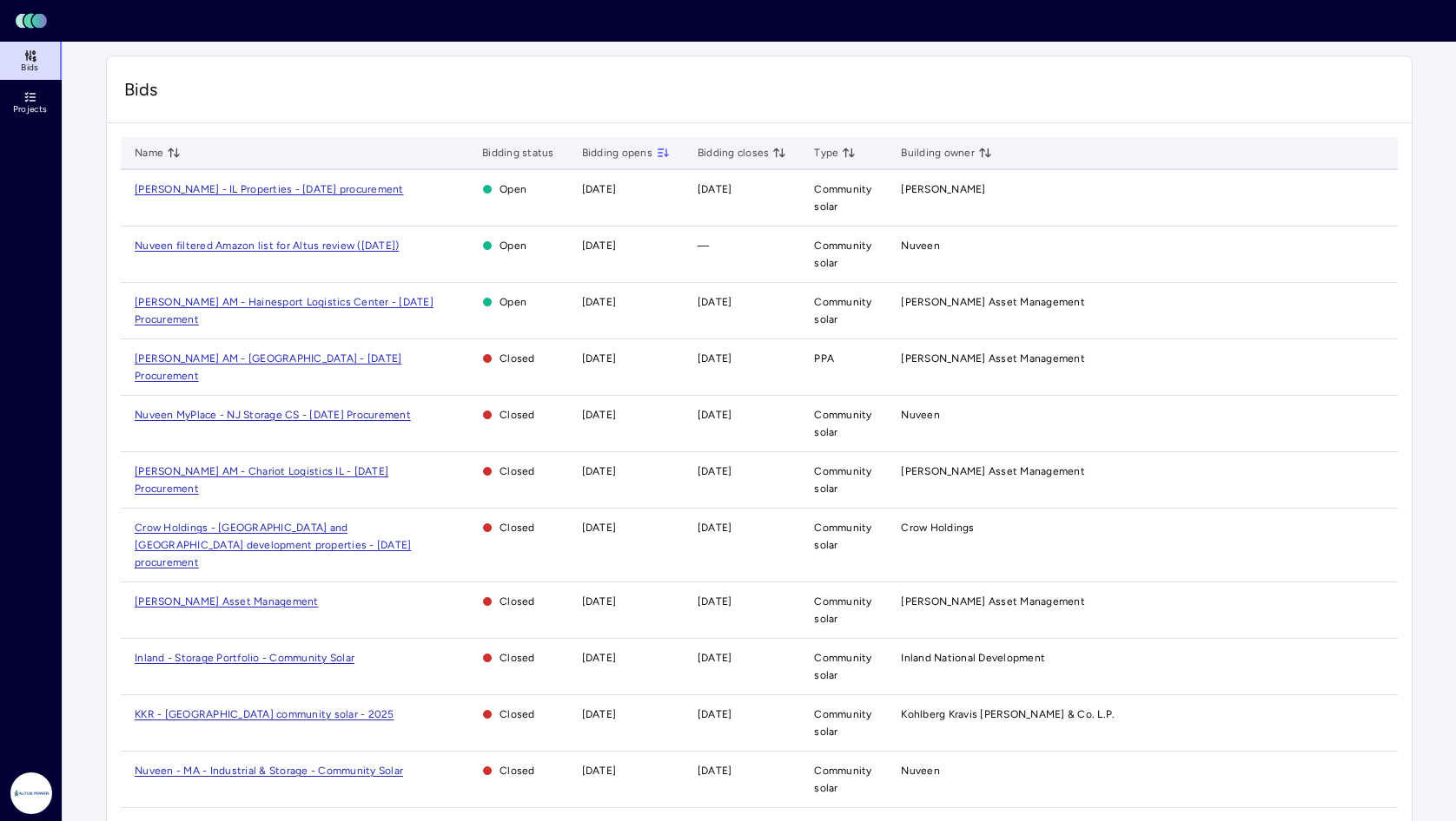
click at [229, 299] on span "[PERSON_NAME] AM - Hainesport Logistics Center - [DATE] Procurement" at bounding box center [283, 311] width 299 height 30
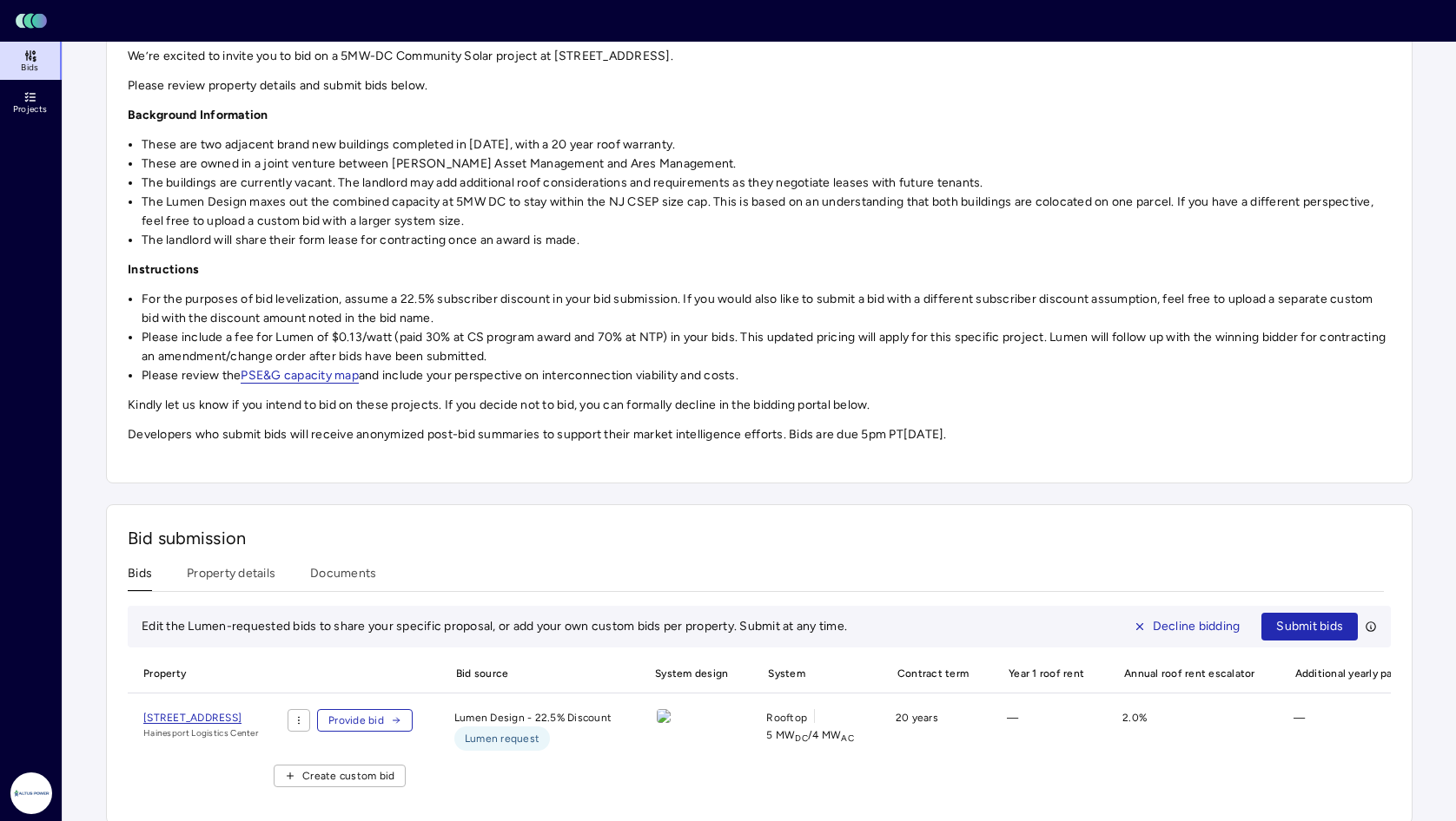
scroll to position [245, 0]
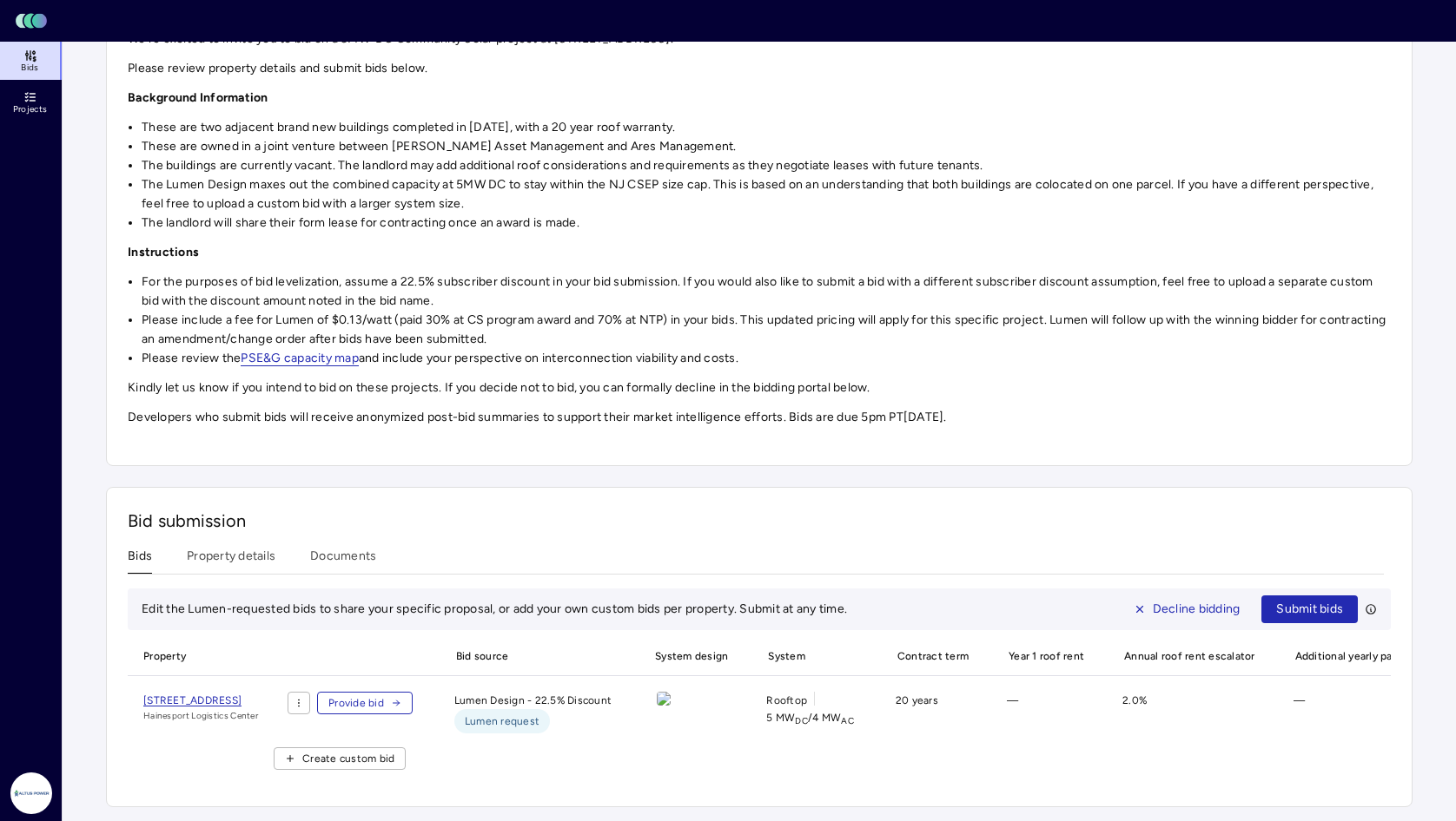
click at [395, 429] on div "[PERSON_NAME] AM - Hainesport Logistics Center - [DATE] Procurement Open Biddin…" at bounding box center [760, 167] width 1307 height 598
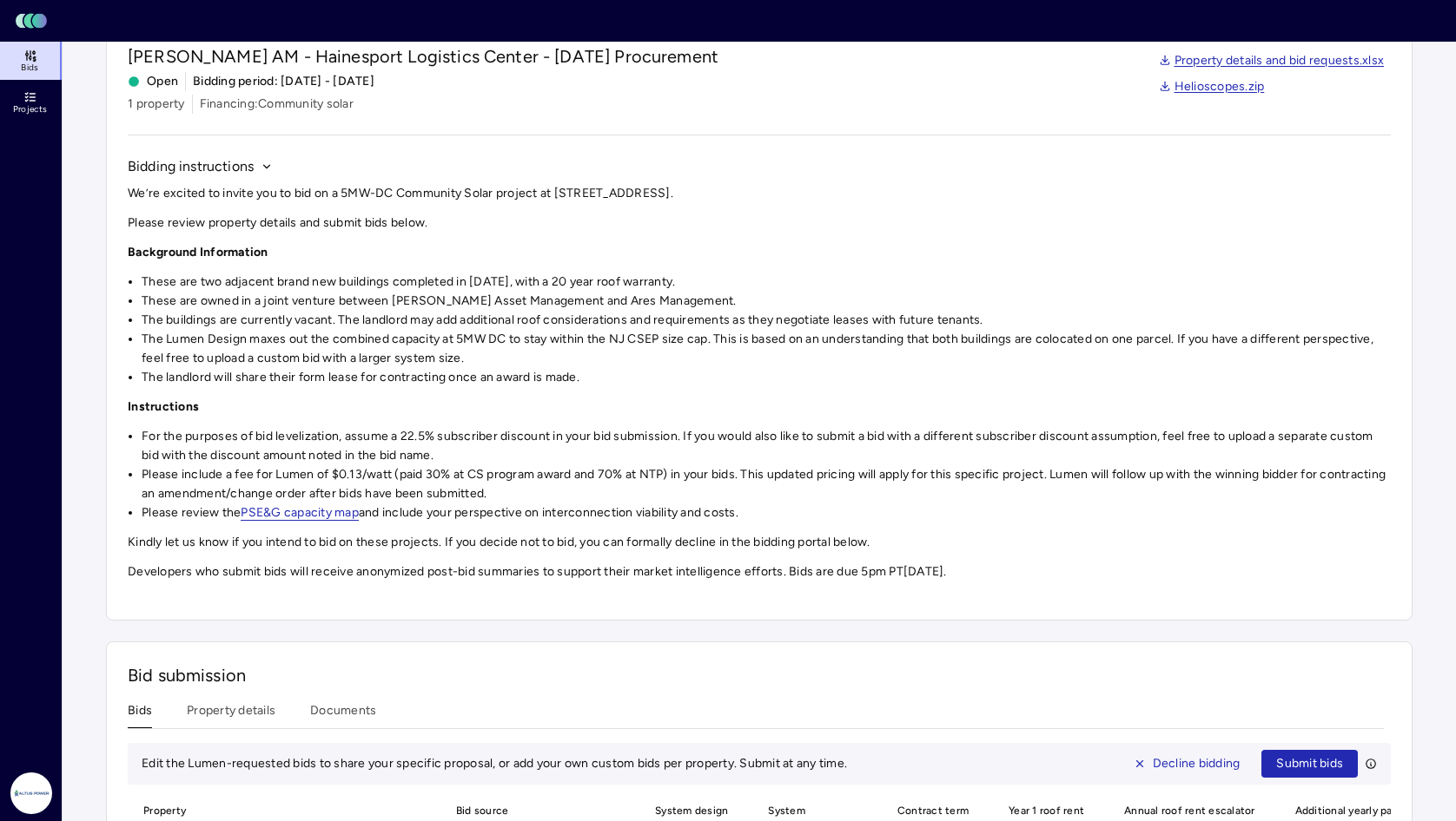
scroll to position [0, 0]
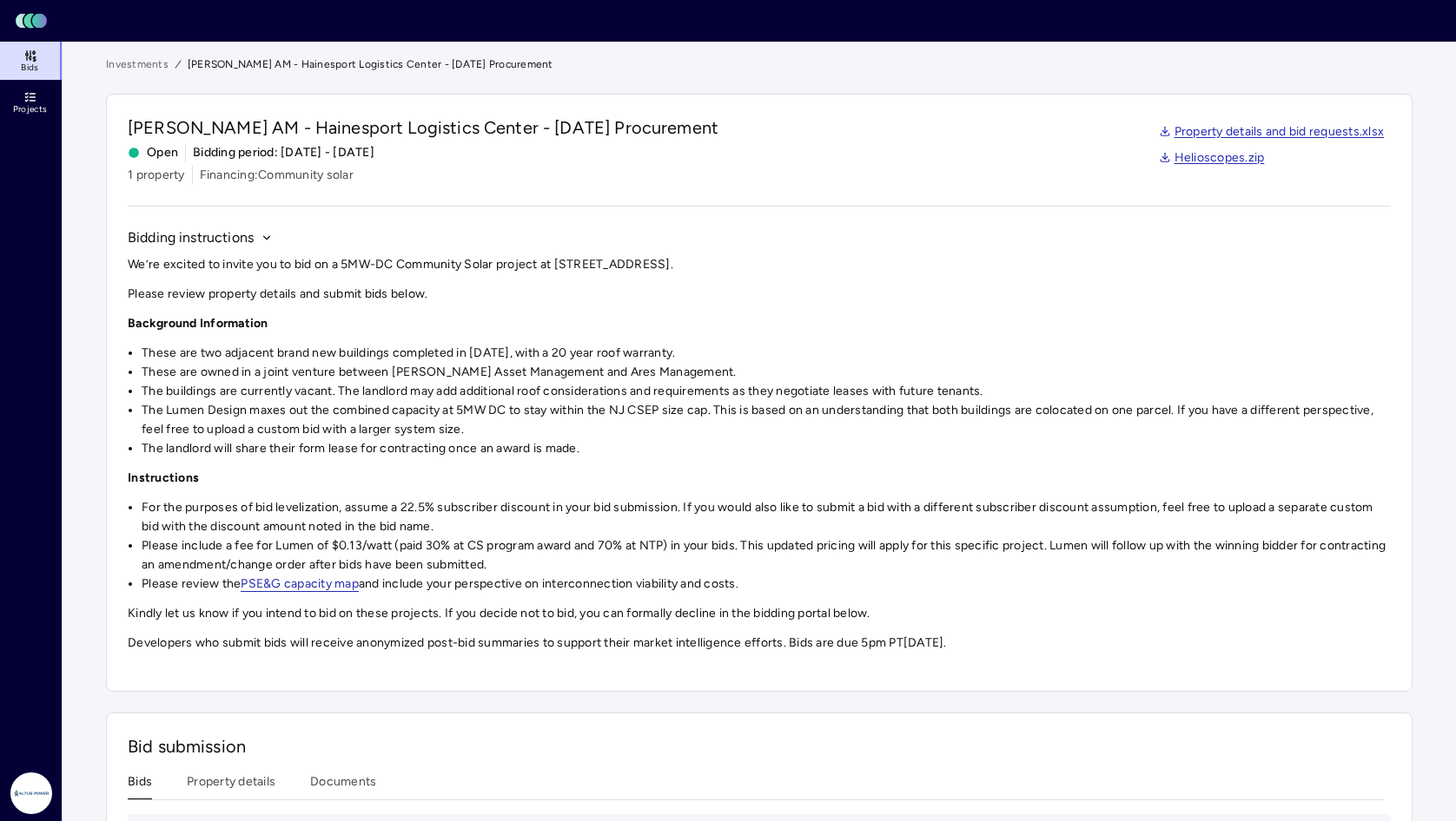
click at [354, 444] on li "The landlord will share their form lease for contracting once an award is made." at bounding box center [766, 448] width 1249 height 19
click at [395, 388] on li "The buildings are currently vacant. The landlord may add additional roof consid…" at bounding box center [766, 391] width 1249 height 19
click at [333, 585] on link "PSE&G capacity map" at bounding box center [299, 584] width 118 height 16
